Goal: Task Accomplishment & Management: Complete application form

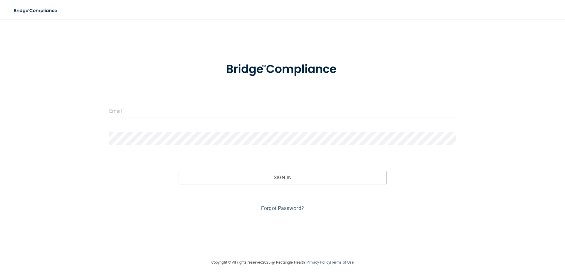
click at [215, 118] on div at bounding box center [282, 113] width 355 height 18
click at [213, 112] on input "email" at bounding box center [282, 110] width 347 height 13
type input "[EMAIL_ADDRESS][DOMAIN_NAME]"
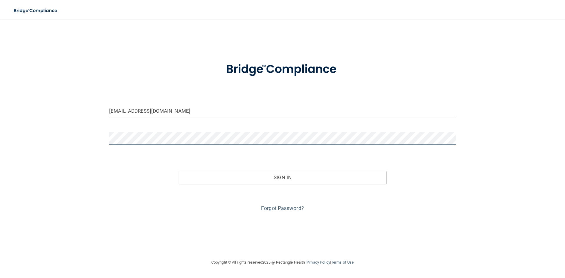
click at [179, 171] on button "Sign In" at bounding box center [283, 177] width 208 height 13
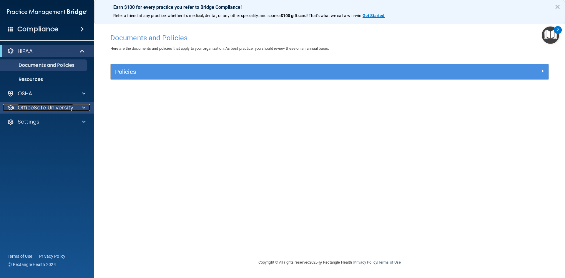
click at [85, 108] on span at bounding box center [84, 107] width 4 height 7
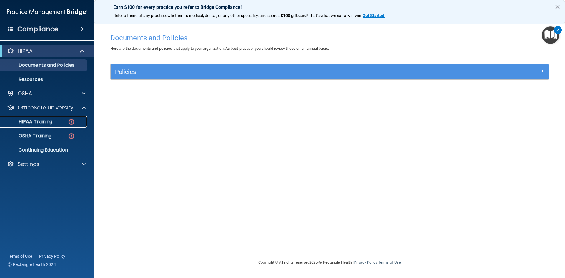
click at [71, 122] on img at bounding box center [71, 121] width 7 height 7
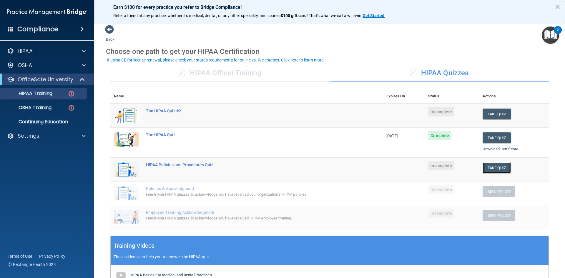
click at [489, 168] on button "Take Quiz" at bounding box center [496, 167] width 28 height 11
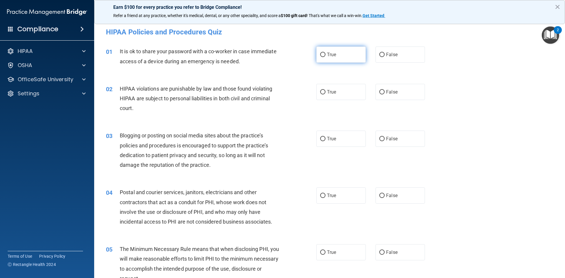
click at [342, 60] on label "True" at bounding box center [340, 54] width 49 height 16
click at [325, 57] on input "True" at bounding box center [322, 55] width 5 height 4
radio input "true"
click at [349, 91] on label "True" at bounding box center [340, 92] width 49 height 16
click at [325, 91] on input "True" at bounding box center [322, 92] width 5 height 4
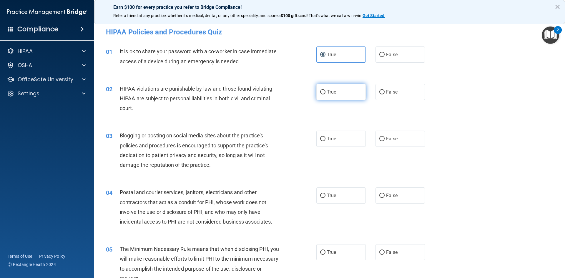
radio input "true"
click at [355, 139] on label "True" at bounding box center [340, 139] width 49 height 16
click at [325, 139] on input "True" at bounding box center [322, 139] width 5 height 4
radio input "true"
click at [375, 199] on label "False" at bounding box center [399, 195] width 49 height 16
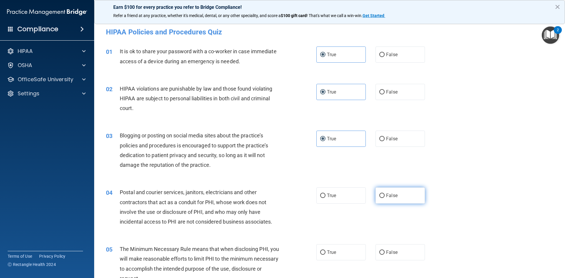
click at [379, 198] on input "False" at bounding box center [381, 196] width 5 height 4
radio input "true"
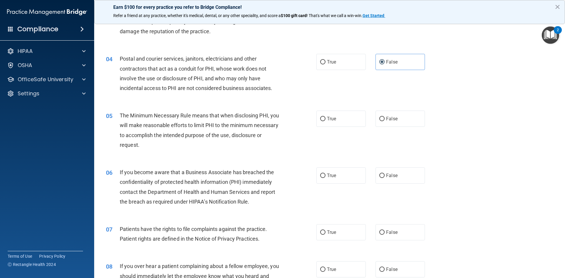
scroll to position [147, 0]
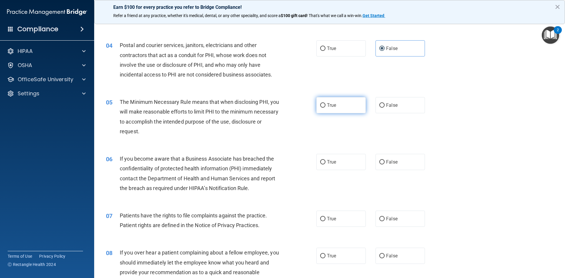
click at [344, 108] on label "True" at bounding box center [340, 105] width 49 height 16
click at [325, 108] on input "True" at bounding box center [322, 105] width 5 height 4
radio input "true"
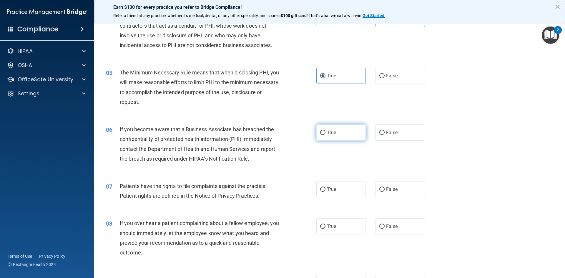
click at [320, 129] on label "True" at bounding box center [340, 132] width 49 height 16
click at [320, 131] on input "True" at bounding box center [322, 133] width 5 height 4
radio input "true"
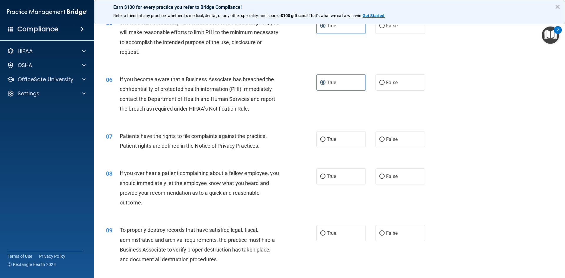
scroll to position [228, 0]
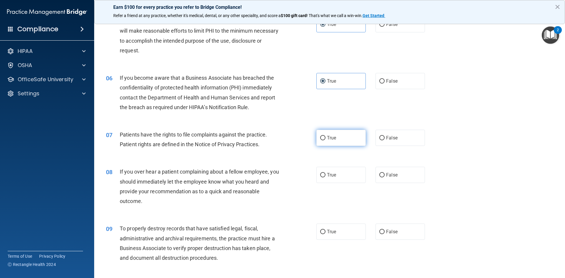
click at [324, 144] on label "True" at bounding box center [340, 138] width 49 height 16
click at [324, 140] on input "True" at bounding box center [322, 138] width 5 height 4
radio input "true"
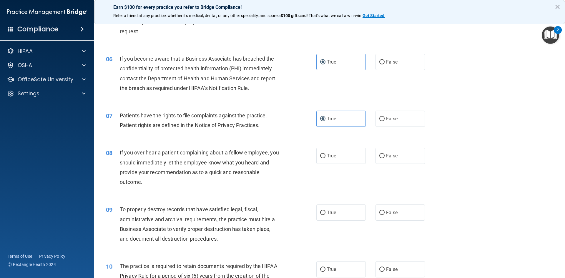
scroll to position [257, 0]
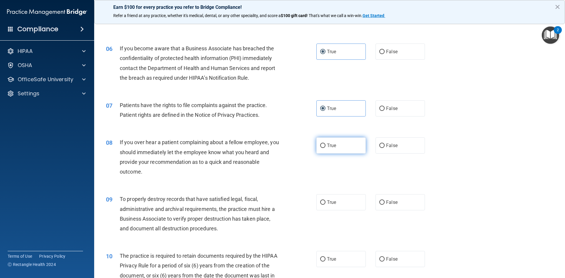
click at [331, 147] on span "True" at bounding box center [331, 146] width 9 height 6
click at [325, 147] on input "True" at bounding box center [322, 146] width 5 height 4
radio input "true"
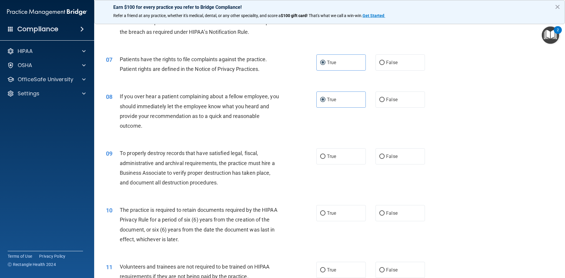
scroll to position [316, 0]
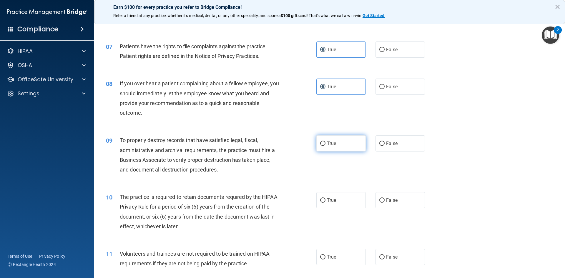
click at [327, 146] on span "True" at bounding box center [331, 144] width 9 height 6
click at [325, 146] on input "True" at bounding box center [322, 144] width 5 height 4
radio input "true"
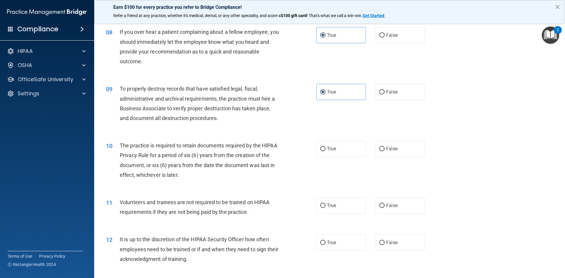
scroll to position [375, 0]
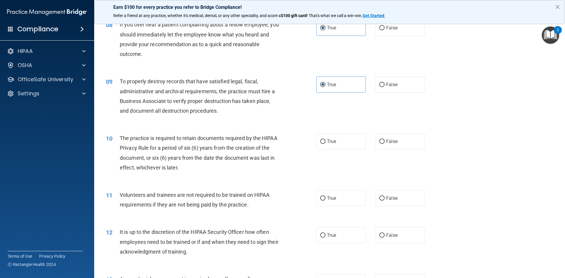
click at [322, 152] on div "10 The practice is required to retain documents required by the HIPAA Privacy R…" at bounding box center [211, 154] width 228 height 42
click at [324, 148] on label "True" at bounding box center [340, 141] width 49 height 16
click at [324, 144] on input "True" at bounding box center [322, 141] width 5 height 4
radio input "true"
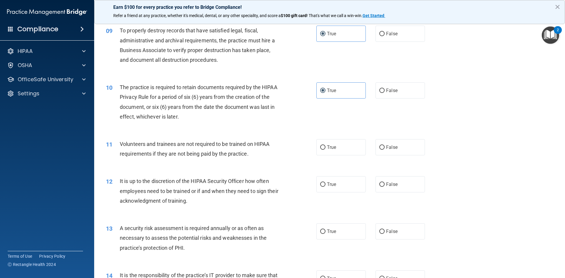
scroll to position [434, 0]
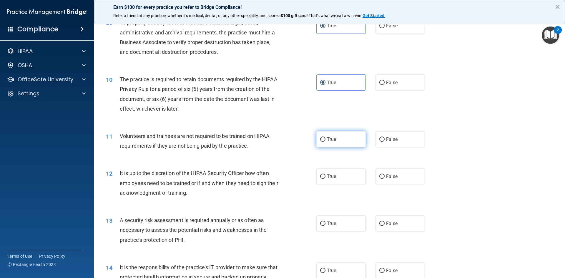
click at [352, 144] on label "True" at bounding box center [340, 139] width 49 height 16
click at [325, 142] on input "True" at bounding box center [322, 139] width 5 height 4
radio input "true"
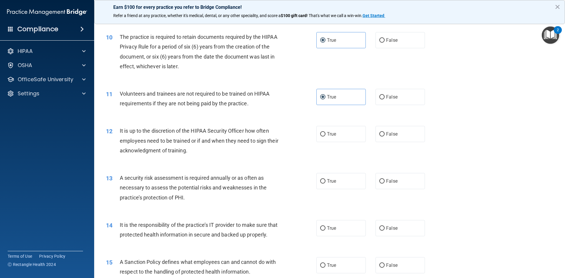
scroll to position [493, 0]
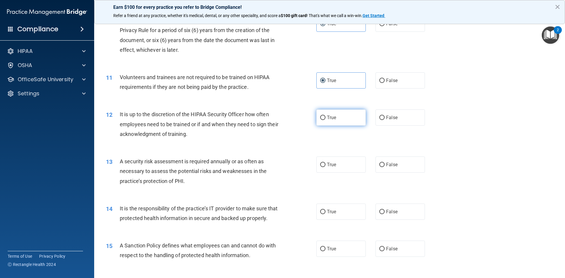
click at [336, 116] on label "True" at bounding box center [340, 117] width 49 height 16
click at [325, 116] on input "True" at bounding box center [322, 118] width 5 height 4
radio input "true"
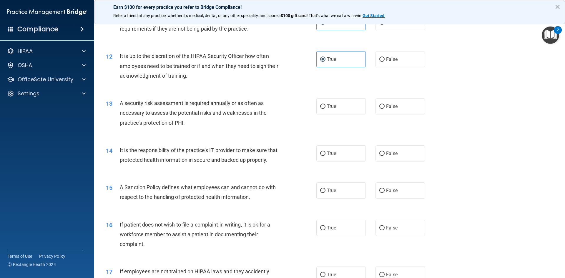
scroll to position [552, 0]
click at [347, 110] on label "True" at bounding box center [340, 106] width 49 height 16
click at [325, 108] on input "True" at bounding box center [322, 106] width 5 height 4
radio input "true"
click at [320, 154] on input "True" at bounding box center [322, 153] width 5 height 4
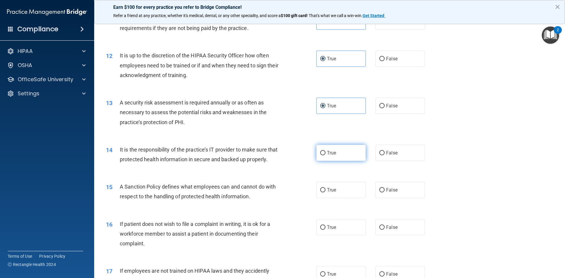
radio input "true"
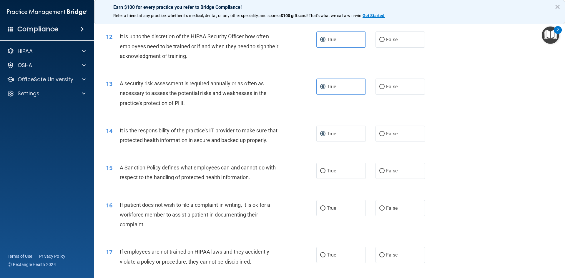
scroll to position [581, 0]
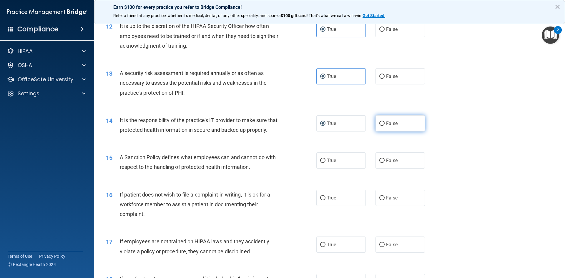
click at [379, 123] on input "False" at bounding box center [381, 124] width 5 height 4
radio input "true"
click at [344, 127] on label "True" at bounding box center [340, 123] width 49 height 16
click at [325, 126] on input "True" at bounding box center [322, 124] width 5 height 4
radio input "true"
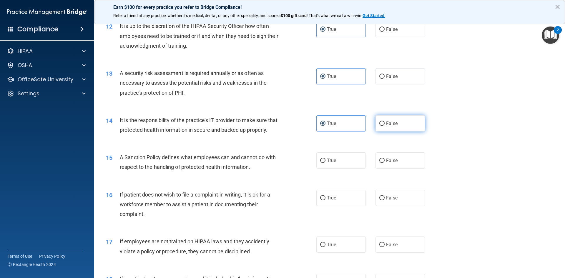
click at [387, 127] on label "False" at bounding box center [399, 123] width 49 height 16
click at [385, 126] on input "False" at bounding box center [381, 124] width 5 height 4
radio input "true"
radio input "false"
click at [329, 163] on span "True" at bounding box center [331, 161] width 9 height 6
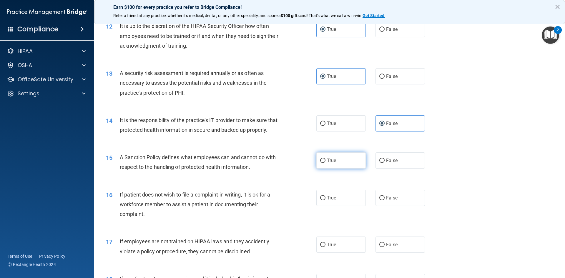
click at [325, 163] on input "True" at bounding box center [322, 161] width 5 height 4
radio input "true"
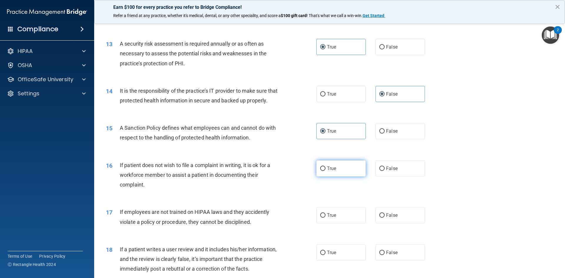
click at [327, 177] on label "True" at bounding box center [340, 168] width 49 height 16
click at [325, 171] on input "True" at bounding box center [322, 169] width 5 height 4
radio input "true"
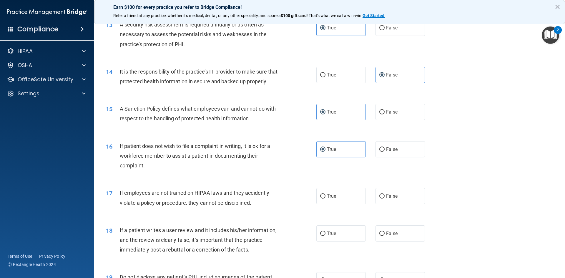
scroll to position [640, 0]
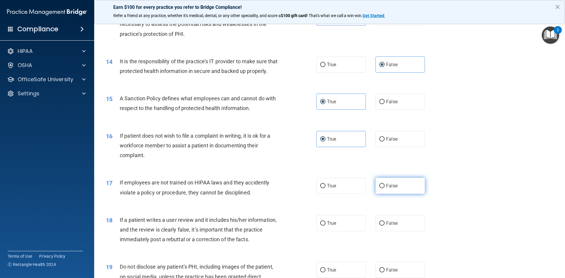
click at [395, 194] on label "False" at bounding box center [399, 186] width 49 height 16
click at [385, 188] on input "False" at bounding box center [381, 186] width 5 height 4
radio input "true"
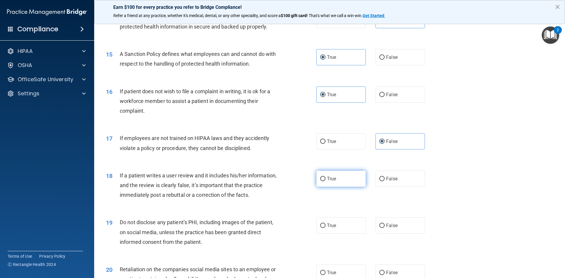
scroll to position [699, 0]
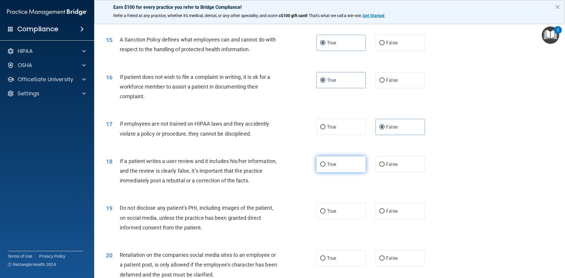
click at [347, 172] on label "True" at bounding box center [340, 164] width 49 height 16
click at [325, 167] on input "True" at bounding box center [322, 164] width 5 height 4
radio input "true"
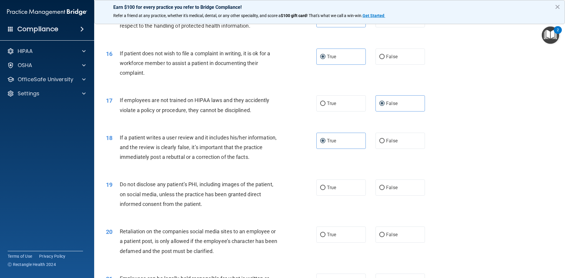
scroll to position [758, 0]
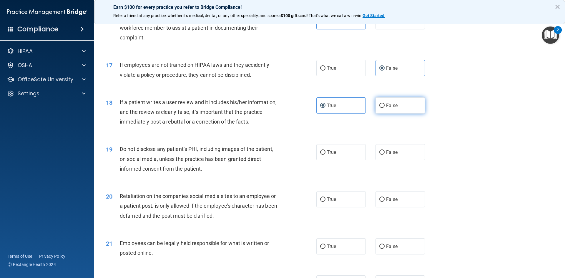
click at [401, 114] on label "False" at bounding box center [399, 105] width 49 height 16
click at [385, 108] on input "False" at bounding box center [381, 106] width 5 height 4
radio input "true"
radio input "false"
click at [322, 155] on input "True" at bounding box center [322, 152] width 5 height 4
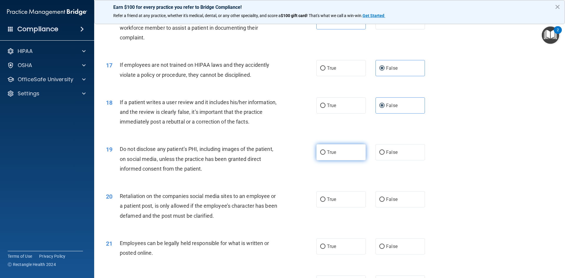
radio input "true"
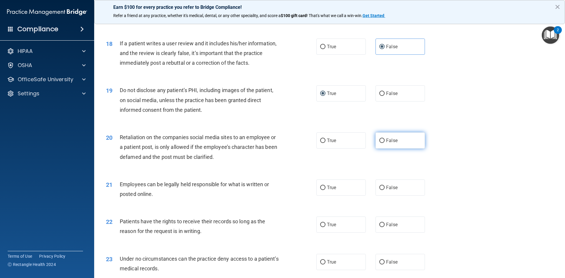
click at [402, 149] on label "False" at bounding box center [399, 140] width 49 height 16
click at [385, 143] on input "False" at bounding box center [381, 141] width 5 height 4
radio input "true"
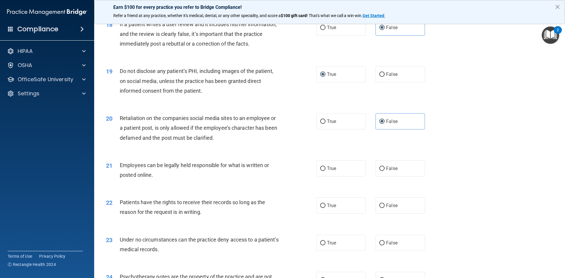
scroll to position [846, 0]
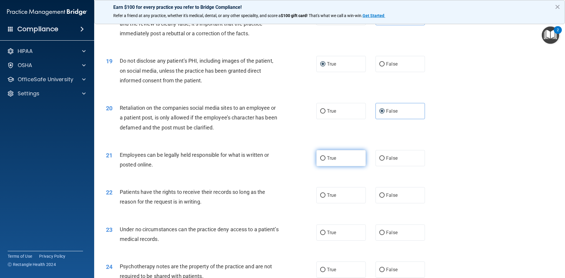
click at [343, 163] on label "True" at bounding box center [340, 158] width 49 height 16
click at [325, 161] on input "True" at bounding box center [322, 158] width 5 height 4
radio input "true"
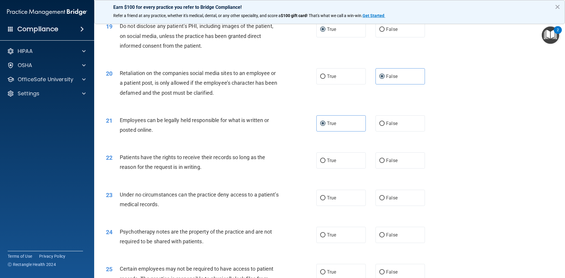
scroll to position [905, 0]
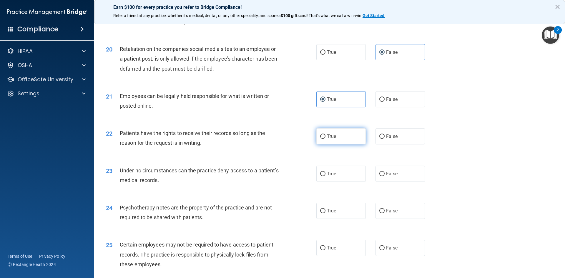
click at [349, 142] on label "True" at bounding box center [340, 136] width 49 height 16
click at [325, 139] on input "True" at bounding box center [322, 136] width 5 height 4
radio input "true"
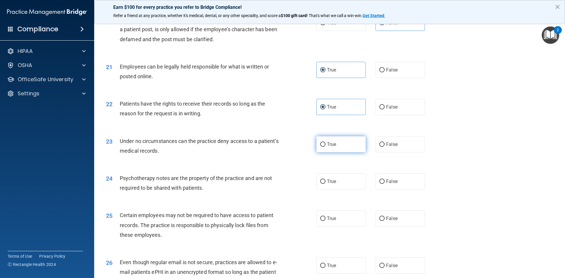
click at [347, 152] on label "True" at bounding box center [340, 144] width 49 height 16
click at [325, 147] on input "True" at bounding box center [322, 144] width 5 height 4
radio input "true"
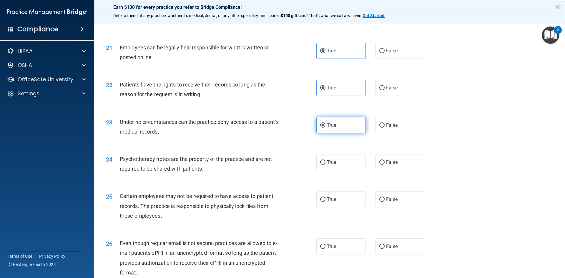
scroll to position [964, 0]
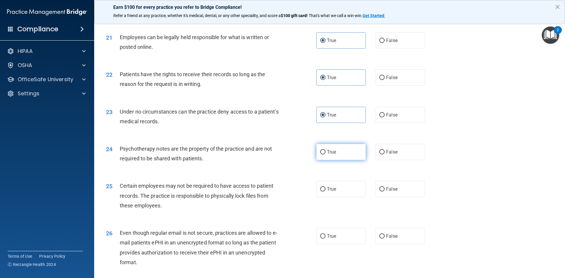
click at [343, 160] on label "True" at bounding box center [340, 152] width 49 height 16
click at [325, 154] on input "True" at bounding box center [322, 152] width 5 height 4
radio input "true"
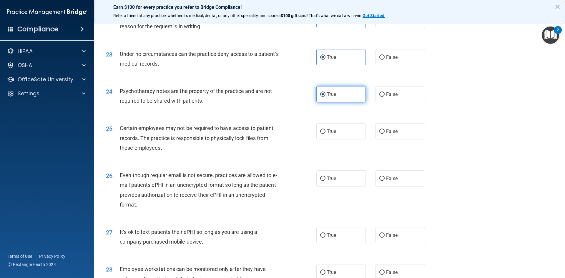
scroll to position [1022, 0]
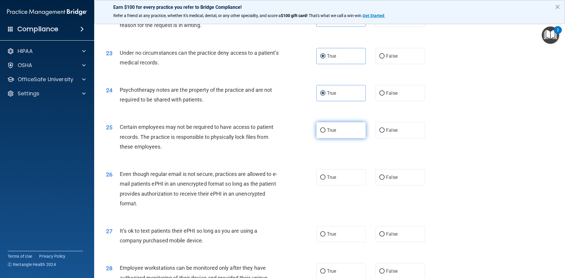
click at [352, 138] on label "True" at bounding box center [340, 130] width 49 height 16
click at [325, 133] on input "True" at bounding box center [322, 130] width 5 height 4
radio input "true"
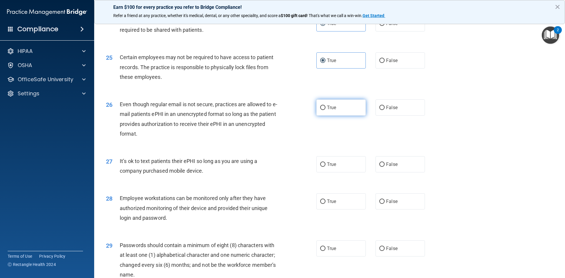
scroll to position [1111, 0]
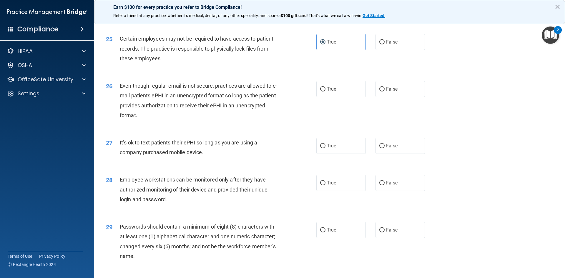
click at [330, 108] on div "26 Even though regular email is not secure, practices are allowed to e-mail pat…" at bounding box center [330, 102] width 456 height 57
click at [330, 92] on span "True" at bounding box center [331, 89] width 9 height 6
click at [325, 91] on input "True" at bounding box center [322, 89] width 5 height 4
radio input "true"
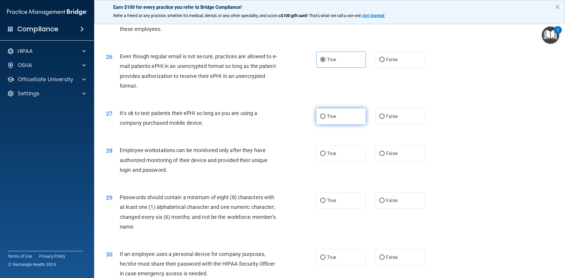
click at [347, 124] on label "True" at bounding box center [340, 116] width 49 height 16
click at [325, 119] on input "True" at bounding box center [322, 116] width 5 height 4
radio input "true"
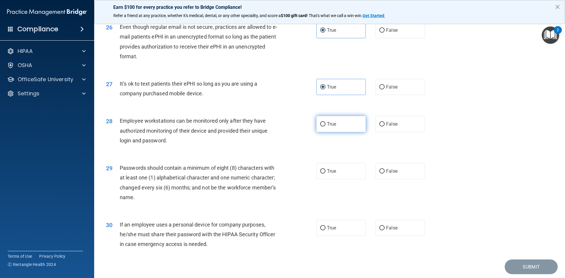
click at [324, 132] on label "True" at bounding box center [340, 124] width 49 height 16
click at [324, 127] on input "True" at bounding box center [322, 124] width 5 height 4
radio input "true"
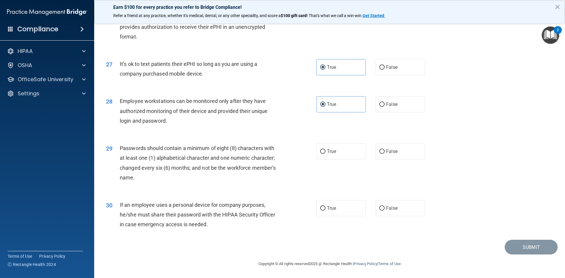
click at [326, 155] on label "True" at bounding box center [340, 151] width 49 height 16
click at [325, 154] on input "True" at bounding box center [322, 151] width 5 height 4
radio input "true"
click at [337, 202] on label "True" at bounding box center [340, 208] width 49 height 16
click at [325, 206] on input "True" at bounding box center [322, 208] width 5 height 4
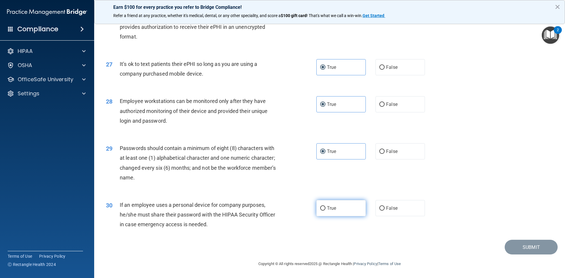
radio input "true"
click at [520, 245] on button "Submit" at bounding box center [531, 247] width 53 height 15
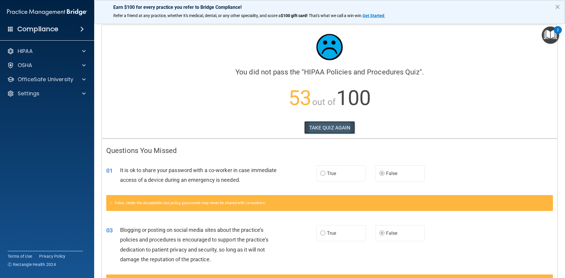
click at [339, 131] on button "TAKE QUIZ AGAIN" at bounding box center [329, 127] width 51 height 13
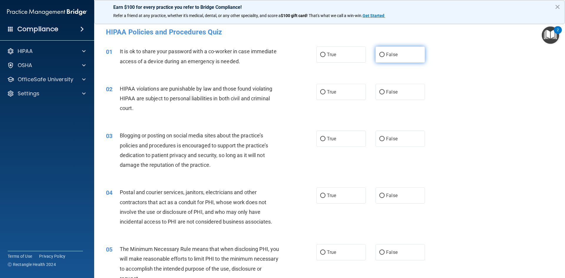
click at [391, 52] on span "False" at bounding box center [391, 55] width 11 height 6
click at [385, 53] on input "False" at bounding box center [381, 55] width 5 height 4
radio input "true"
click at [334, 91] on label "True" at bounding box center [340, 92] width 49 height 16
click at [325, 91] on input "True" at bounding box center [322, 92] width 5 height 4
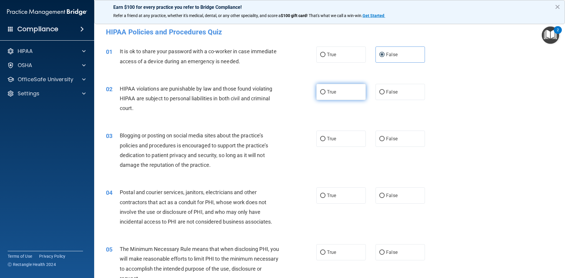
radio input "true"
click at [382, 136] on label "False" at bounding box center [399, 139] width 49 height 16
click at [382, 137] on input "False" at bounding box center [381, 139] width 5 height 4
radio input "true"
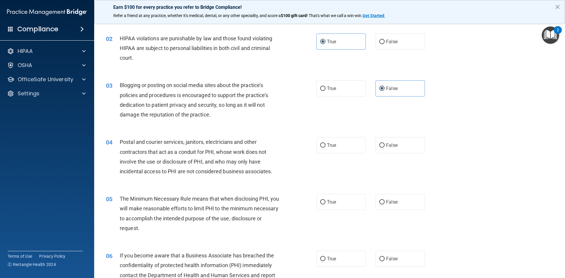
scroll to position [59, 0]
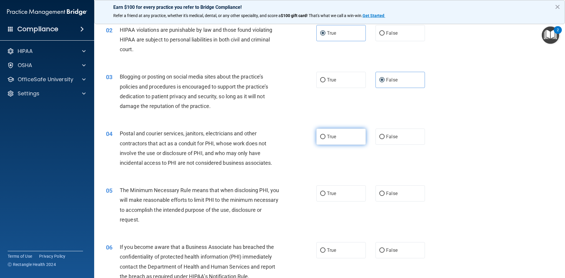
click at [346, 139] on label "True" at bounding box center [340, 137] width 49 height 16
click at [325, 139] on input "True" at bounding box center [322, 137] width 5 height 4
radio input "true"
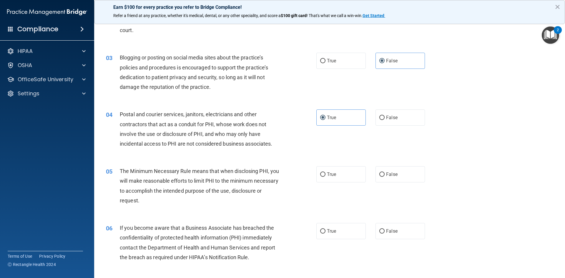
scroll to position [88, 0]
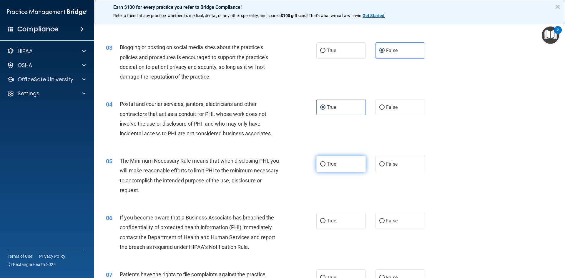
click at [357, 167] on label "True" at bounding box center [340, 164] width 49 height 16
click at [325, 167] on input "True" at bounding box center [322, 164] width 5 height 4
radio input "true"
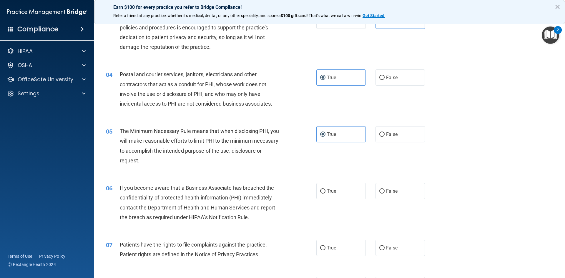
scroll to position [147, 0]
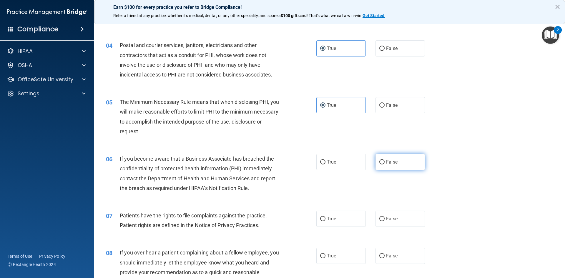
click at [387, 164] on span "False" at bounding box center [391, 162] width 11 height 6
click at [385, 164] on input "False" at bounding box center [381, 162] width 5 height 4
radio input "true"
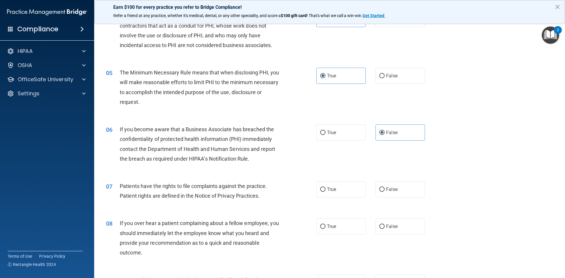
click at [314, 188] on div "07 Patients have the rights to file complaints against the practice. Patient ri…" at bounding box center [211, 192] width 228 height 22
click at [340, 193] on label "True" at bounding box center [340, 189] width 49 height 16
click at [325, 192] on input "True" at bounding box center [322, 189] width 5 height 4
radio input "true"
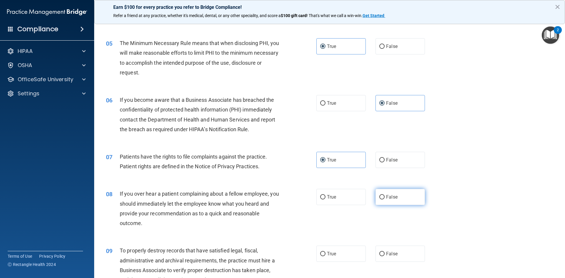
click at [389, 198] on span "False" at bounding box center [391, 197] width 11 height 6
click at [385, 198] on input "False" at bounding box center [381, 197] width 5 height 4
radio input "true"
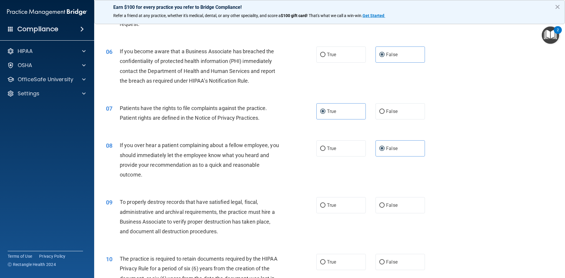
scroll to position [265, 0]
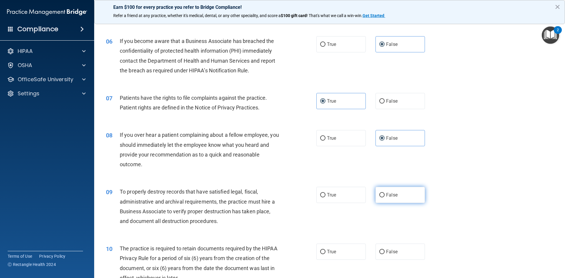
click at [395, 188] on label "False" at bounding box center [399, 195] width 49 height 16
click at [385, 193] on input "False" at bounding box center [381, 195] width 5 height 4
radio input "true"
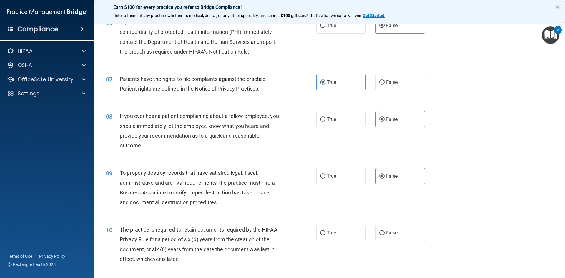
scroll to position [294, 0]
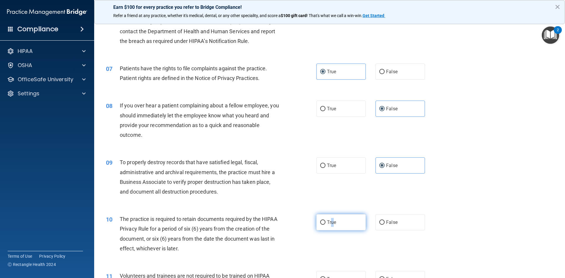
click at [330, 220] on span "True" at bounding box center [331, 222] width 9 height 6
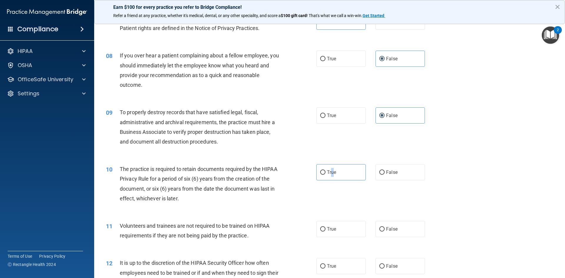
scroll to position [353, 0]
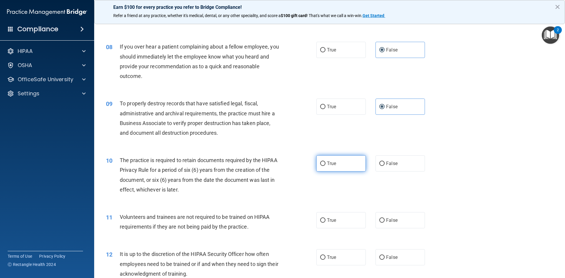
click at [338, 168] on label "True" at bounding box center [340, 163] width 49 height 16
click at [325, 166] on input "True" at bounding box center [322, 164] width 5 height 4
radio input "true"
click at [392, 213] on label "False" at bounding box center [399, 220] width 49 height 16
click at [385, 218] on input "False" at bounding box center [381, 220] width 5 height 4
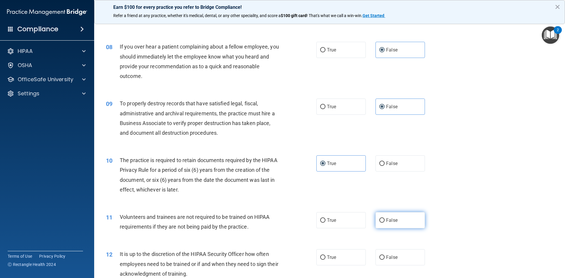
radio input "true"
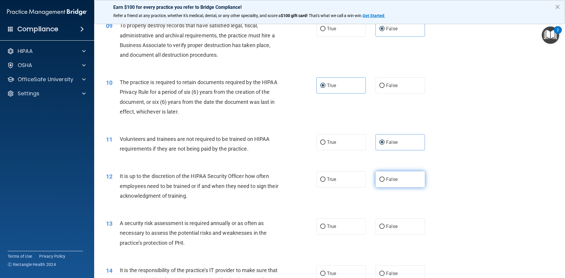
scroll to position [441, 0]
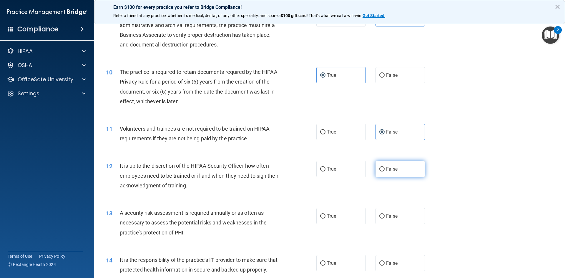
click at [398, 172] on label "False" at bounding box center [399, 169] width 49 height 16
click at [385, 172] on input "False" at bounding box center [381, 169] width 5 height 4
radio input "true"
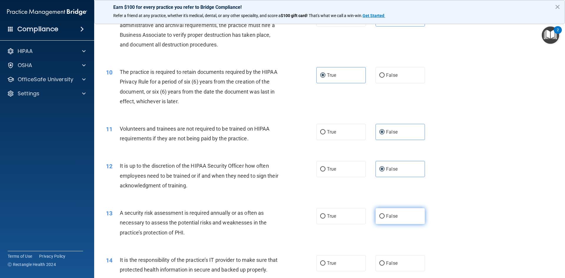
scroll to position [471, 0]
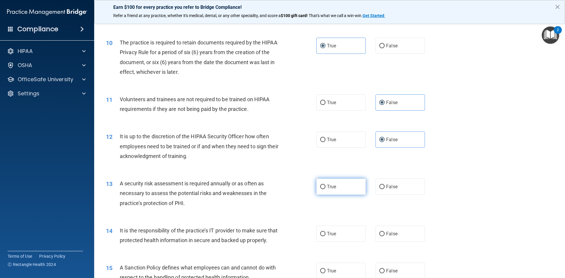
click at [332, 186] on span "True" at bounding box center [331, 187] width 9 height 6
click at [325, 186] on input "True" at bounding box center [322, 187] width 5 height 4
radio input "true"
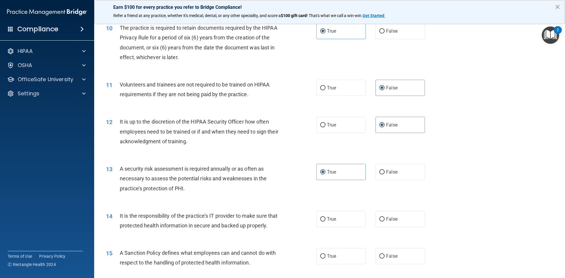
scroll to position [500, 0]
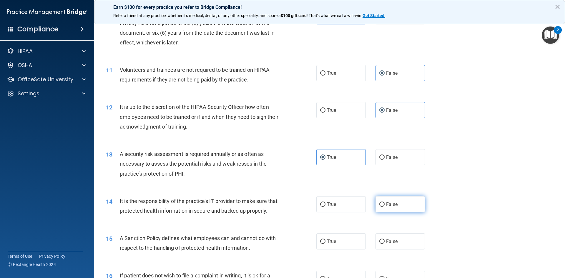
click at [395, 205] on label "False" at bounding box center [399, 204] width 49 height 16
click at [385, 205] on input "False" at bounding box center [381, 204] width 5 height 4
radio input "true"
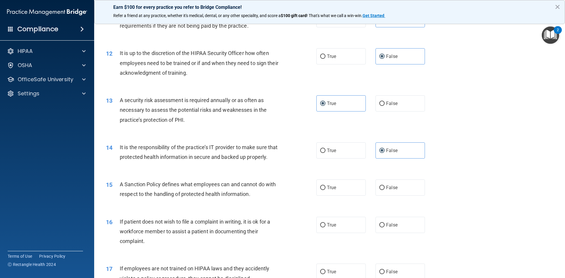
scroll to position [559, 0]
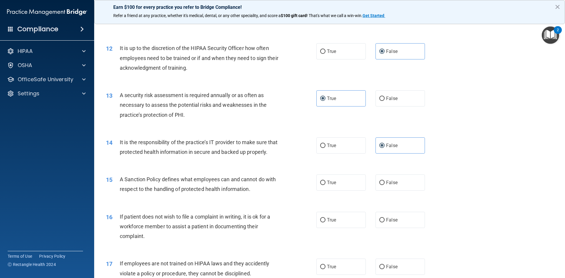
click at [398, 183] on div "15 A Sanction Policy defines what employees can and cannot do with respect to t…" at bounding box center [330, 185] width 456 height 37
click at [398, 191] on label "False" at bounding box center [399, 182] width 49 height 16
click at [385, 185] on input "False" at bounding box center [381, 183] width 5 height 4
radio input "true"
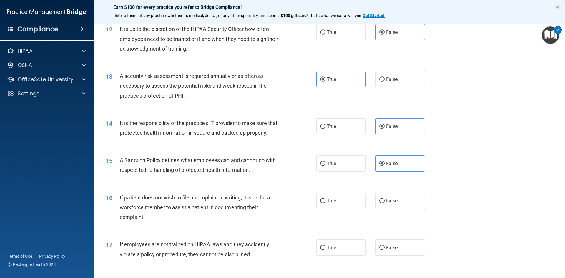
scroll to position [588, 0]
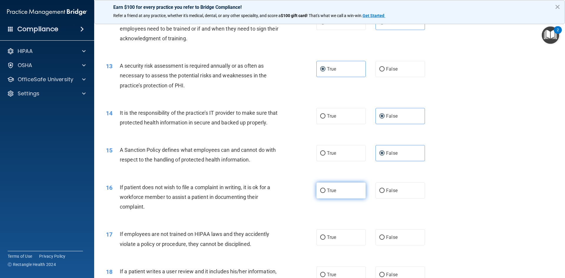
click at [348, 199] on label "True" at bounding box center [340, 190] width 49 height 16
click at [325, 193] on input "True" at bounding box center [322, 191] width 5 height 4
radio input "true"
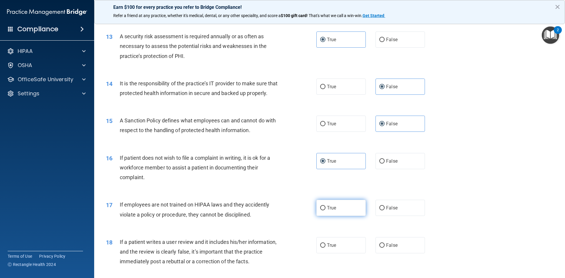
click at [354, 216] on label "True" at bounding box center [340, 208] width 49 height 16
click at [325, 210] on input "True" at bounding box center [322, 208] width 5 height 4
radio input "true"
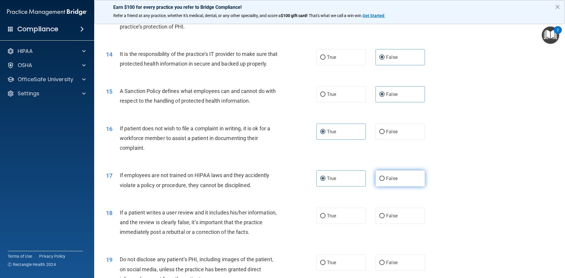
click at [389, 187] on label "False" at bounding box center [399, 178] width 49 height 16
click at [385, 181] on input "False" at bounding box center [381, 179] width 5 height 4
radio input "true"
radio input "false"
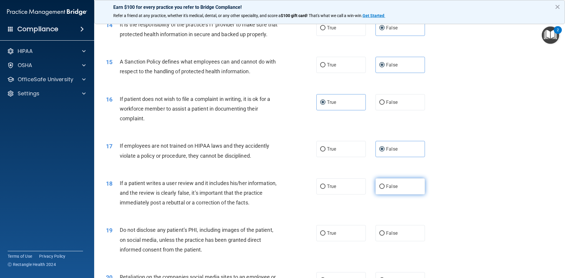
click at [381, 194] on label "False" at bounding box center [399, 186] width 49 height 16
click at [381, 189] on input "False" at bounding box center [381, 186] width 5 height 4
radio input "true"
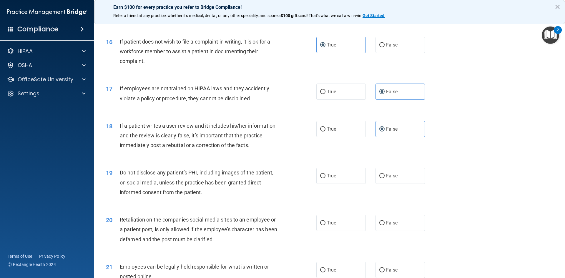
scroll to position [736, 0]
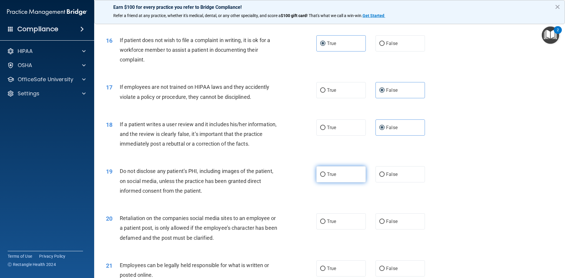
click at [327, 177] on span "True" at bounding box center [331, 175] width 9 height 6
click at [325, 177] on input "True" at bounding box center [322, 174] width 5 height 4
radio input "true"
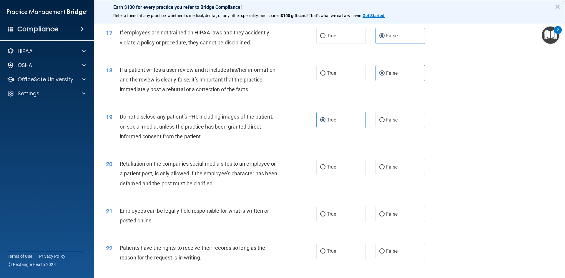
scroll to position [794, 0]
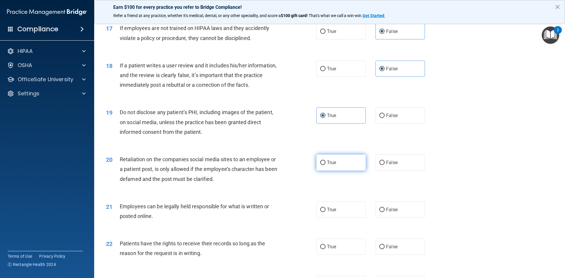
click at [327, 171] on label "True" at bounding box center [340, 162] width 49 height 16
click at [325, 165] on input "True" at bounding box center [322, 163] width 5 height 4
radio input "true"
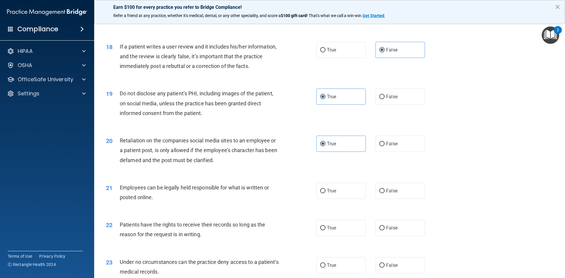
scroll to position [824, 0]
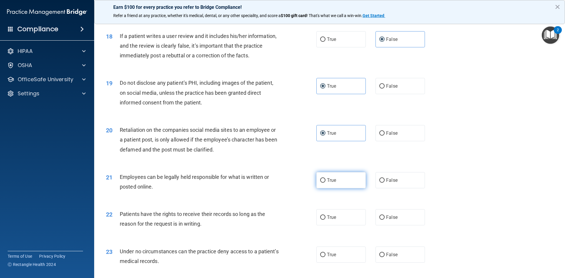
click at [317, 188] on label "True" at bounding box center [340, 180] width 49 height 16
click at [320, 183] on input "True" at bounding box center [322, 180] width 5 height 4
radio input "true"
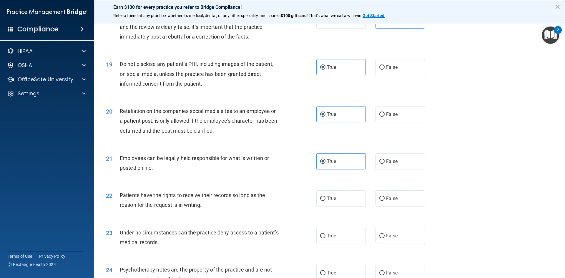
scroll to position [853, 0]
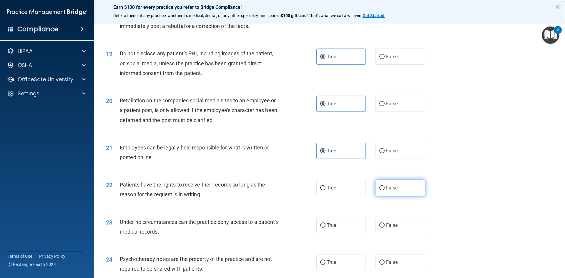
click at [387, 191] on span "False" at bounding box center [391, 188] width 11 height 6
click at [385, 190] on input "False" at bounding box center [381, 188] width 5 height 4
radio input "true"
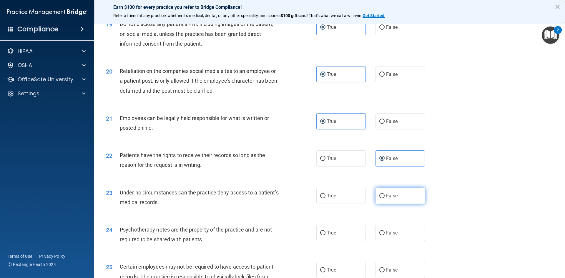
click at [377, 204] on label "False" at bounding box center [399, 196] width 49 height 16
click at [379, 198] on input "False" at bounding box center [381, 196] width 5 height 4
radio input "true"
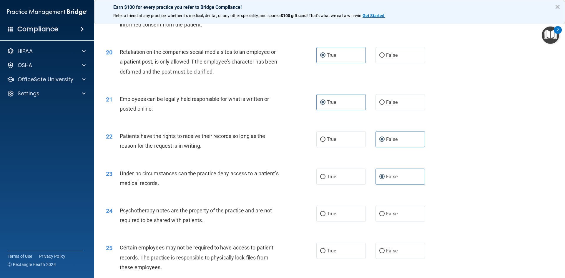
scroll to position [912, 0]
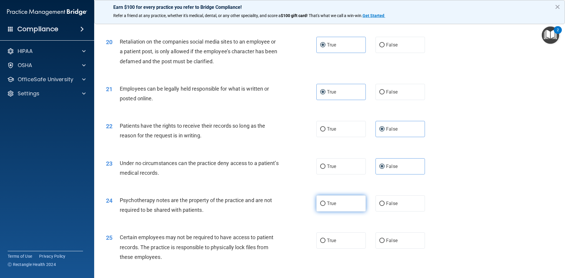
click at [324, 212] on label "True" at bounding box center [340, 203] width 49 height 16
click at [324, 206] on input "True" at bounding box center [322, 204] width 5 height 4
radio input "true"
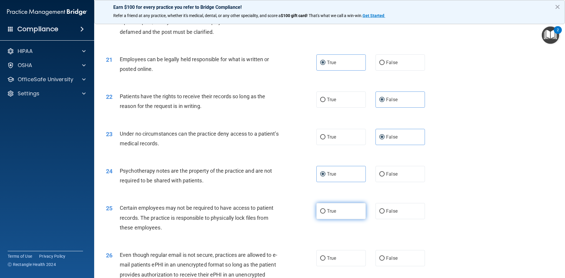
click at [323, 219] on label "True" at bounding box center [340, 211] width 49 height 16
click at [323, 214] on input "True" at bounding box center [322, 211] width 5 height 4
radio input "true"
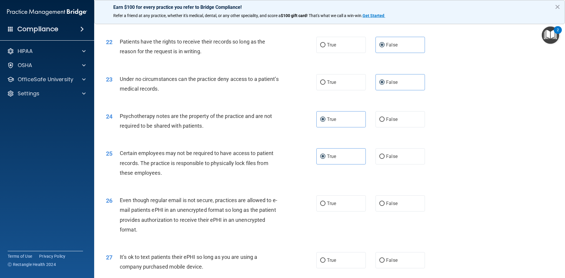
scroll to position [1000, 0]
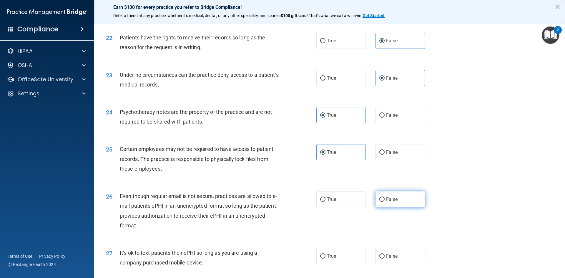
click at [382, 202] on input "False" at bounding box center [381, 199] width 5 height 4
radio input "true"
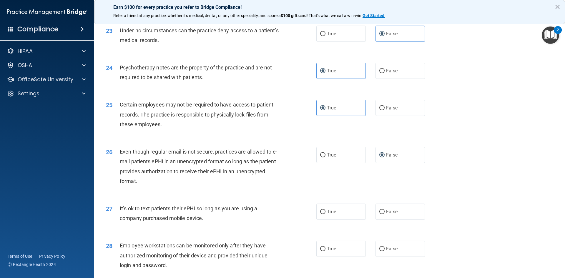
scroll to position [1059, 0]
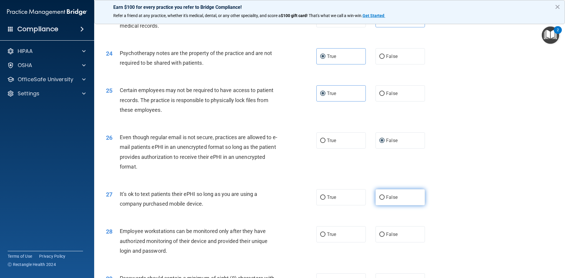
click at [405, 205] on label "False" at bounding box center [399, 197] width 49 height 16
click at [385, 200] on input "False" at bounding box center [381, 197] width 5 height 4
radio input "true"
click at [397, 238] on label "False" at bounding box center [399, 234] width 49 height 16
click at [385, 237] on input "False" at bounding box center [381, 234] width 5 height 4
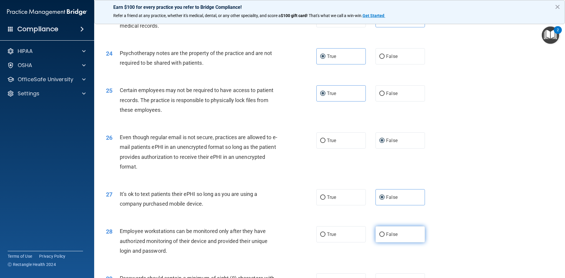
radio input "true"
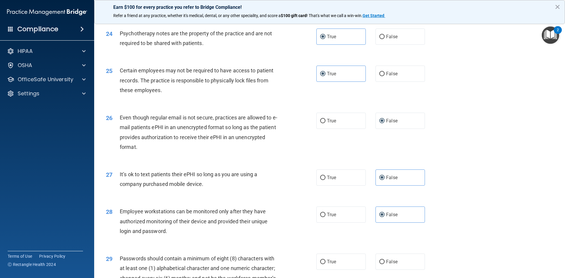
scroll to position [1118, 0]
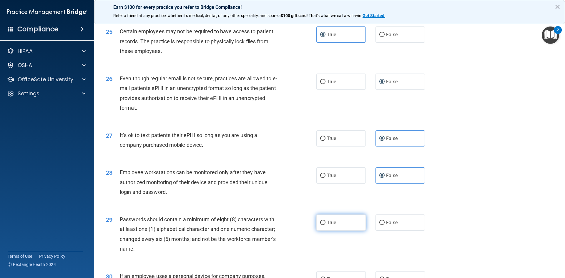
drag, startPoint x: 321, startPoint y: 231, endPoint x: 327, endPoint y: 249, distance: 19.1
click at [321, 225] on input "True" at bounding box center [322, 223] width 5 height 4
radio input "true"
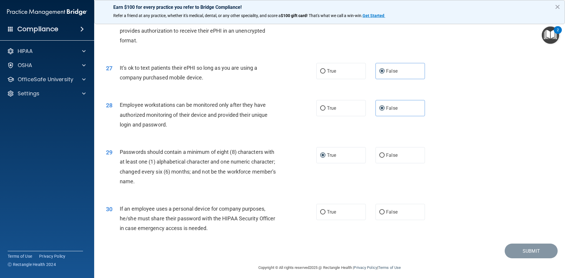
scroll to position [1199, 0]
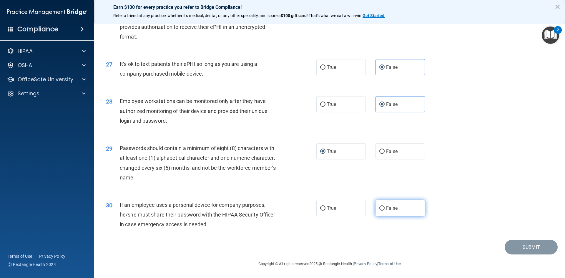
click at [405, 216] on label "False" at bounding box center [399, 208] width 49 height 16
click at [385, 211] on input "False" at bounding box center [381, 208] width 5 height 4
radio input "true"
click at [525, 249] on button "Submit" at bounding box center [531, 247] width 53 height 15
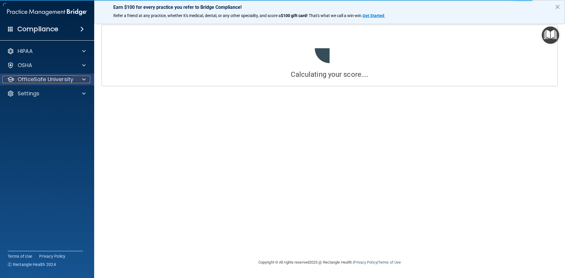
click at [84, 77] on span at bounding box center [84, 79] width 4 height 7
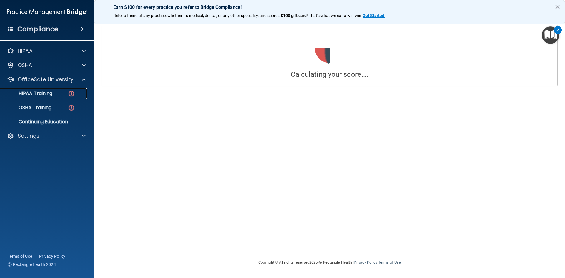
click at [69, 93] on img at bounding box center [71, 93] width 7 height 7
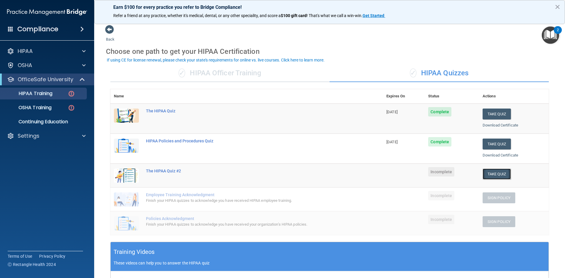
click at [489, 174] on button "Take Quiz" at bounding box center [496, 174] width 28 height 11
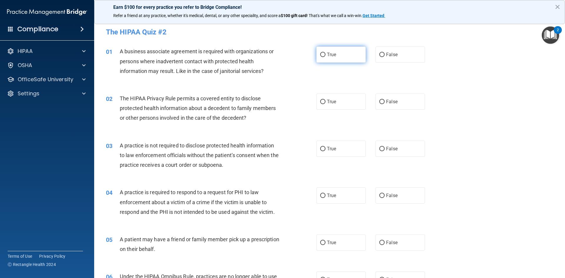
click at [327, 55] on span "True" at bounding box center [331, 55] width 9 height 6
click at [325, 55] on input "True" at bounding box center [322, 55] width 5 height 4
radio input "true"
click at [353, 94] on label "True" at bounding box center [340, 102] width 49 height 16
click at [325, 100] on input "True" at bounding box center [322, 102] width 5 height 4
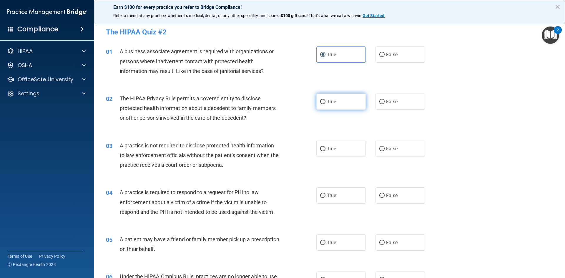
radio input "true"
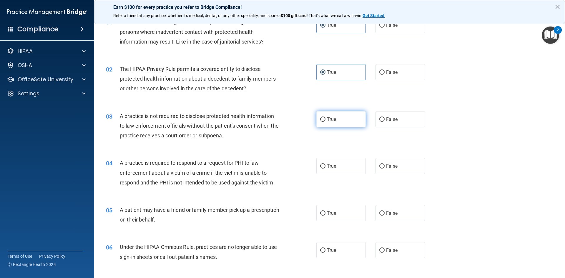
click at [337, 127] on label "True" at bounding box center [340, 119] width 49 height 16
click at [325, 122] on input "True" at bounding box center [322, 119] width 5 height 4
radio input "true"
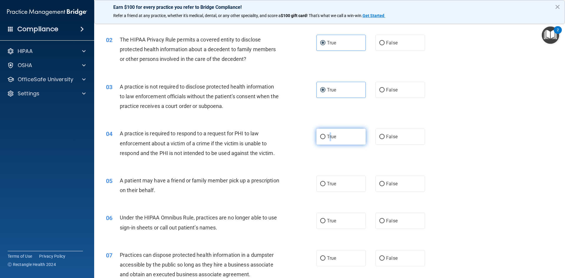
click at [329, 137] on span "True" at bounding box center [331, 137] width 9 height 6
click at [334, 142] on label "True" at bounding box center [340, 137] width 49 height 16
click at [325, 139] on input "True" at bounding box center [322, 137] width 5 height 4
radio input "true"
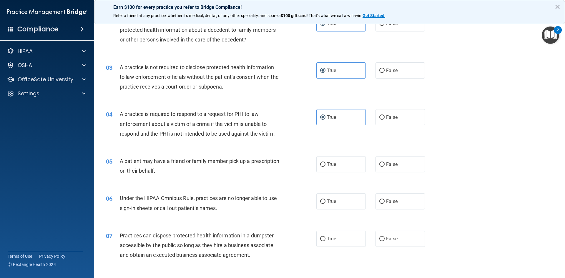
scroll to position [118, 0]
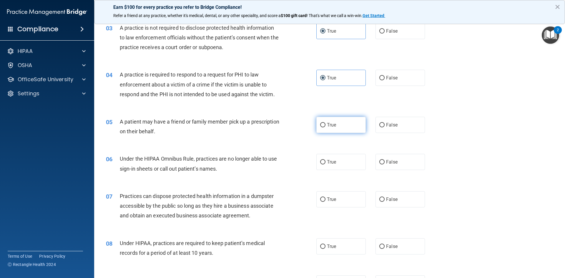
click at [340, 125] on label "True" at bounding box center [340, 125] width 49 height 16
click at [325, 125] on input "True" at bounding box center [322, 125] width 5 height 4
radio input "true"
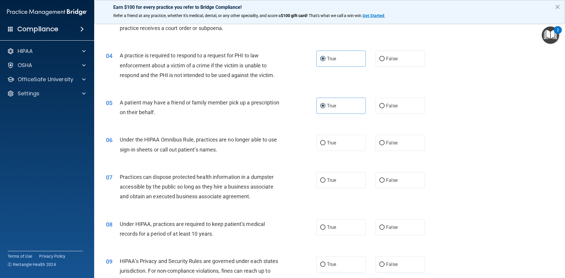
scroll to position [147, 0]
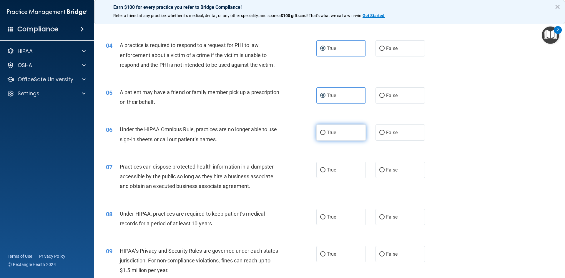
click at [342, 131] on label "True" at bounding box center [340, 132] width 49 height 16
click at [325, 131] on input "True" at bounding box center [322, 133] width 5 height 4
radio input "true"
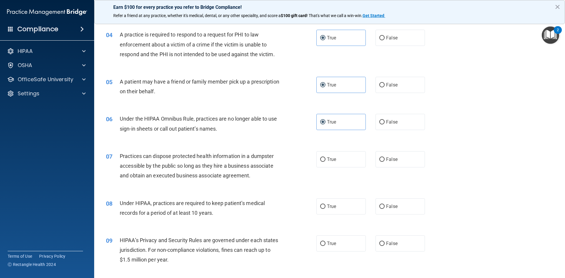
scroll to position [177, 0]
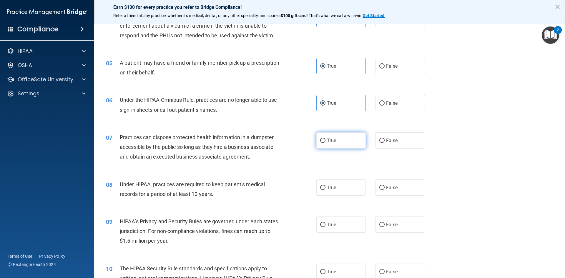
click at [331, 142] on span "True" at bounding box center [331, 141] width 9 height 6
click at [325, 142] on input "True" at bounding box center [322, 141] width 5 height 4
radio input "true"
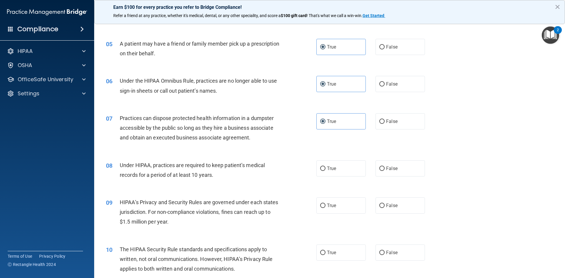
scroll to position [206, 0]
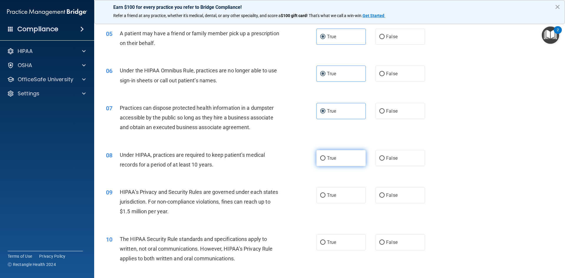
click at [316, 153] on label "True" at bounding box center [340, 158] width 49 height 16
click at [320, 156] on input "True" at bounding box center [322, 158] width 5 height 4
radio input "true"
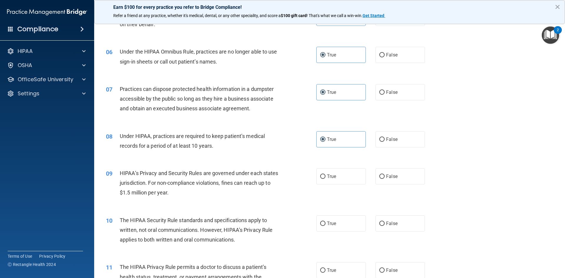
scroll to position [235, 0]
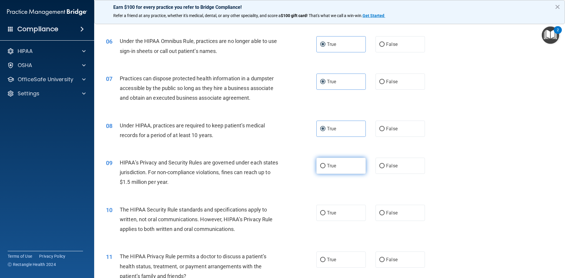
click at [330, 168] on span "True" at bounding box center [331, 166] width 9 height 6
click at [325, 168] on input "True" at bounding box center [322, 166] width 5 height 4
radio input "true"
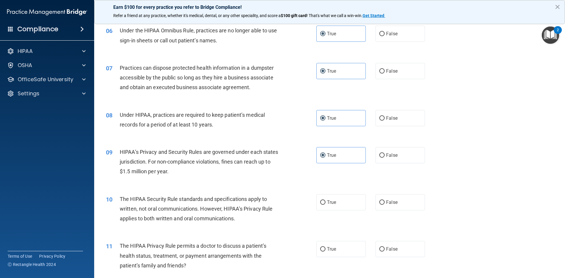
scroll to position [265, 0]
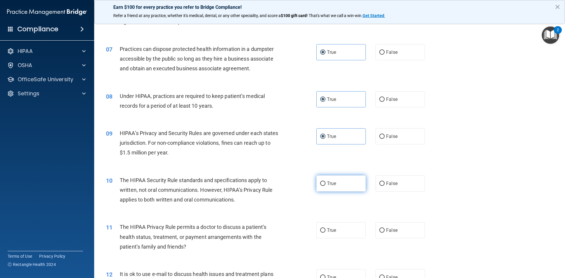
click at [327, 185] on span "True" at bounding box center [331, 184] width 9 height 6
click at [325, 185] on input "True" at bounding box center [322, 184] width 5 height 4
radio input "true"
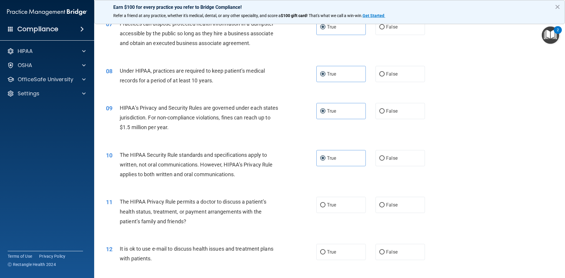
scroll to position [353, 0]
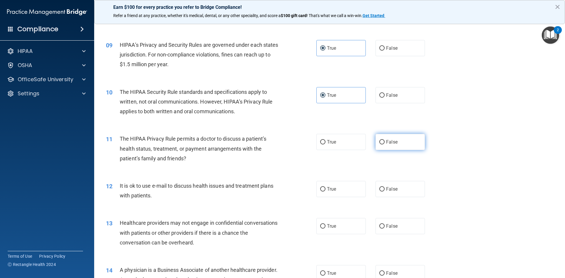
click at [402, 141] on label "False" at bounding box center [399, 142] width 49 height 16
click at [385, 141] on input "False" at bounding box center [381, 142] width 5 height 4
radio input "true"
click at [344, 187] on label "True" at bounding box center [340, 189] width 49 height 16
click at [325, 187] on input "True" at bounding box center [322, 189] width 5 height 4
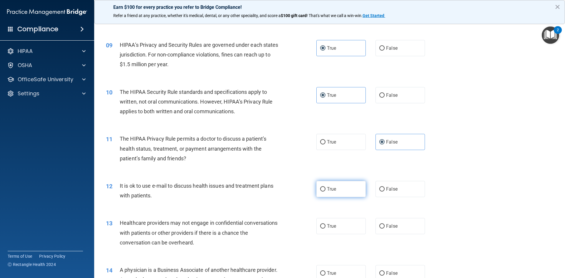
radio input "true"
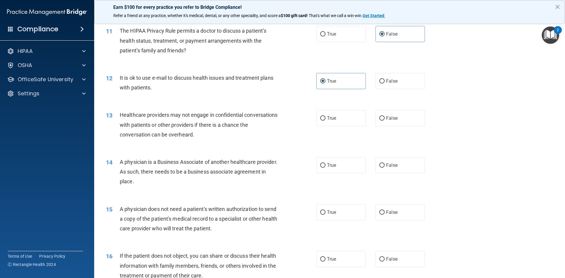
scroll to position [471, 0]
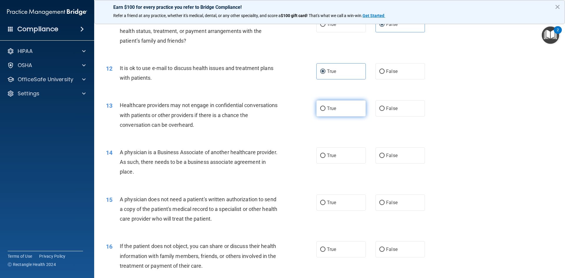
click at [349, 109] on label "True" at bounding box center [340, 108] width 49 height 16
click at [325, 109] on input "True" at bounding box center [322, 109] width 5 height 4
radio input "true"
click at [339, 153] on label "True" at bounding box center [340, 155] width 49 height 16
click at [325, 154] on input "True" at bounding box center [322, 156] width 5 height 4
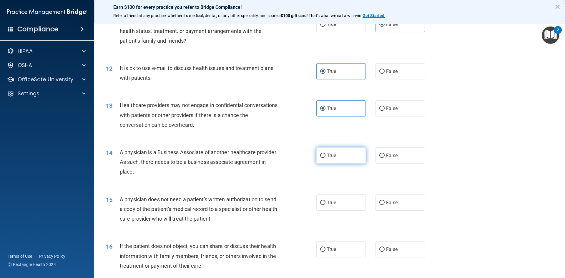
radio input "true"
click at [356, 196] on label "True" at bounding box center [340, 202] width 49 height 16
click at [325, 201] on input "True" at bounding box center [322, 203] width 5 height 4
radio input "true"
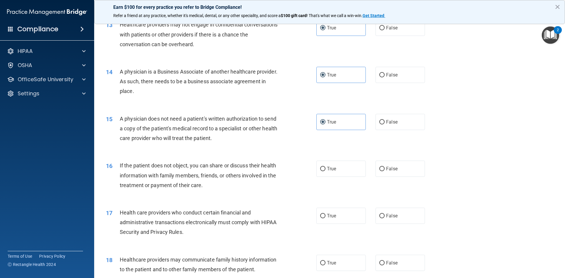
scroll to position [559, 0]
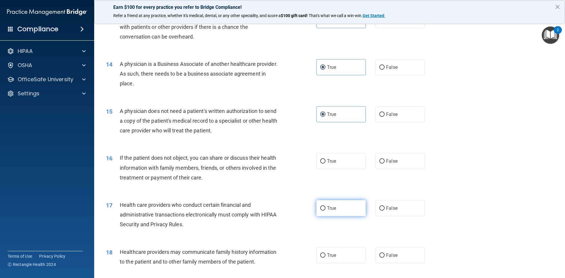
click at [320, 211] on label "True" at bounding box center [340, 208] width 49 height 16
click at [320, 211] on input "True" at bounding box center [322, 208] width 5 height 4
radio input "true"
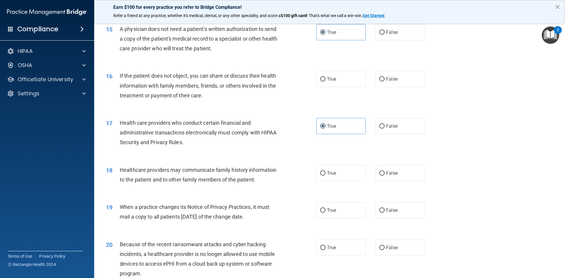
scroll to position [647, 0]
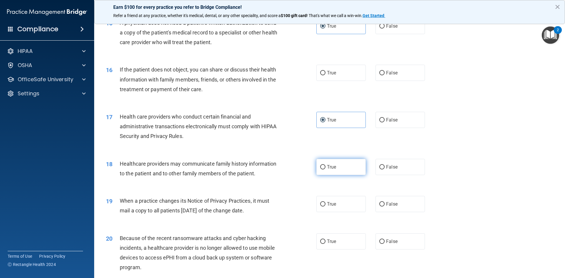
click at [349, 162] on label "True" at bounding box center [340, 167] width 49 height 16
click at [325, 165] on input "True" at bounding box center [322, 167] width 5 height 4
radio input "true"
click at [328, 198] on label "True" at bounding box center [340, 204] width 49 height 16
click at [325, 202] on input "True" at bounding box center [322, 204] width 5 height 4
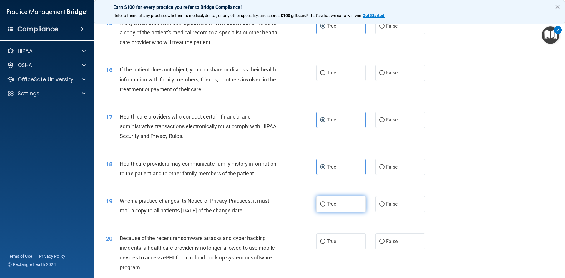
radio input "true"
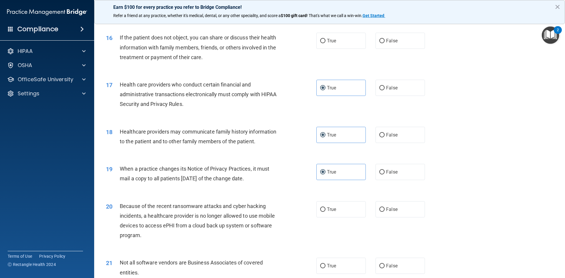
scroll to position [706, 0]
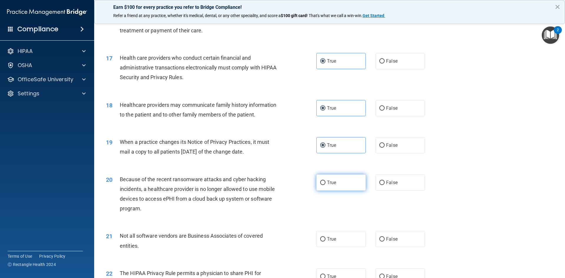
click at [330, 181] on span "True" at bounding box center [331, 183] width 9 height 6
click at [325, 181] on input "True" at bounding box center [322, 183] width 5 height 4
radio input "true"
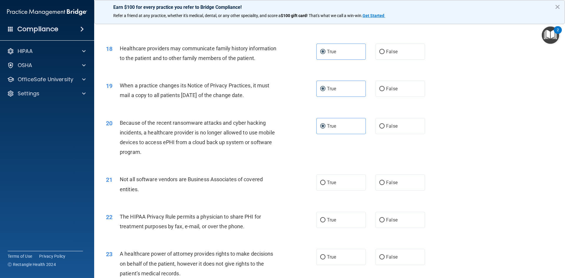
scroll to position [765, 0]
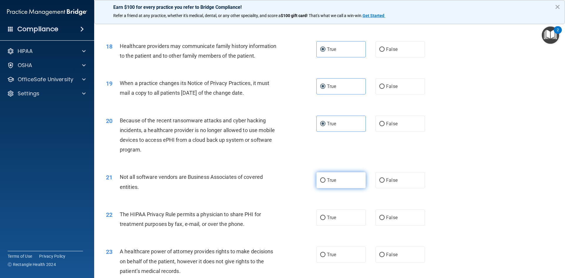
click at [331, 186] on label "True" at bounding box center [340, 180] width 49 height 16
click at [325, 183] on input "True" at bounding box center [322, 180] width 5 height 4
radio input "true"
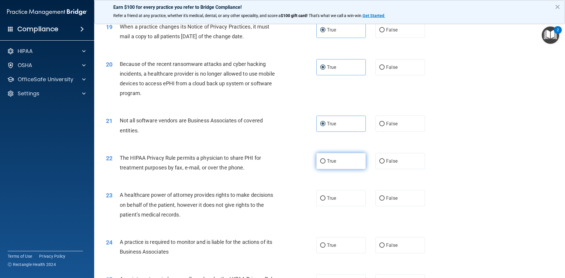
scroll to position [824, 0]
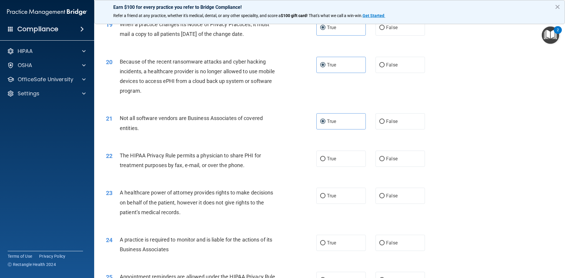
drag, startPoint x: 338, startPoint y: 161, endPoint x: 332, endPoint y: 171, distance: 12.0
click at [338, 161] on label "True" at bounding box center [340, 159] width 49 height 16
click at [325, 161] on input "True" at bounding box center [322, 159] width 5 height 4
radio input "true"
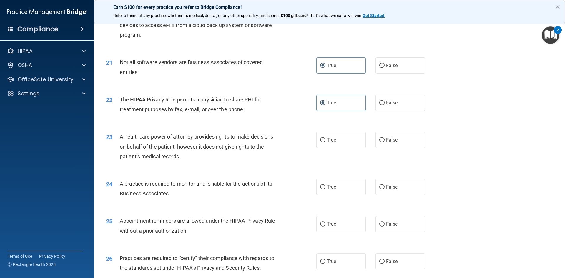
scroll to position [856, 0]
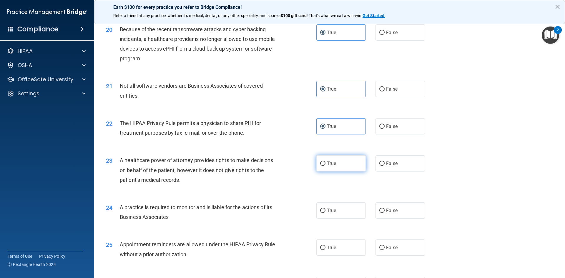
click at [328, 166] on span "True" at bounding box center [331, 164] width 9 height 6
click at [325, 166] on input "True" at bounding box center [322, 164] width 5 height 4
radio input "true"
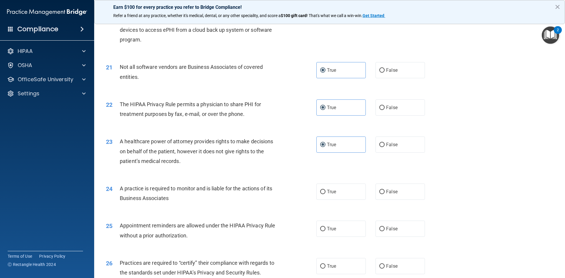
scroll to position [886, 0]
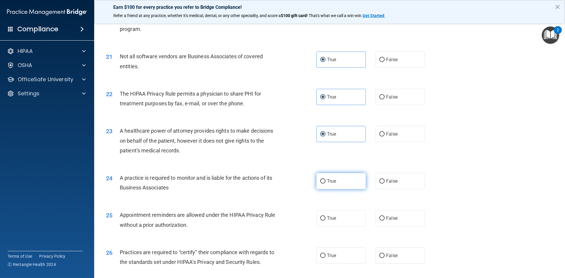
click at [327, 181] on span "True" at bounding box center [331, 181] width 9 height 6
click at [325, 181] on input "True" at bounding box center [322, 181] width 5 height 4
radio input "true"
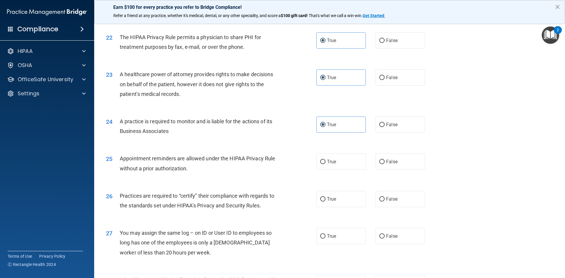
scroll to position [944, 0]
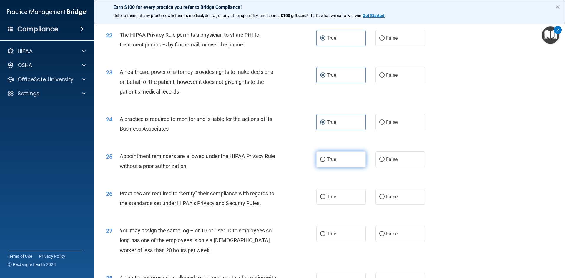
click at [336, 161] on label "True" at bounding box center [340, 159] width 49 height 16
click at [325, 161] on input "True" at bounding box center [322, 159] width 5 height 4
radio input "true"
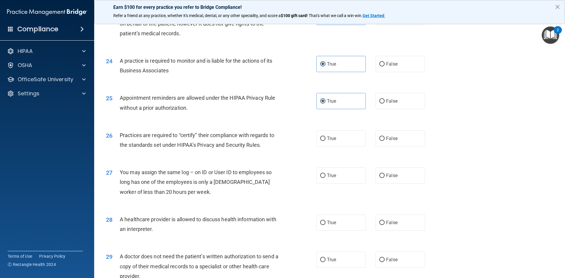
scroll to position [1003, 0]
click at [341, 139] on label "True" at bounding box center [340, 138] width 49 height 16
click at [325, 139] on input "True" at bounding box center [322, 138] width 5 height 4
radio input "true"
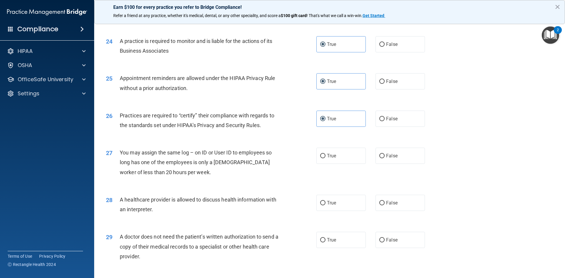
scroll to position [1033, 0]
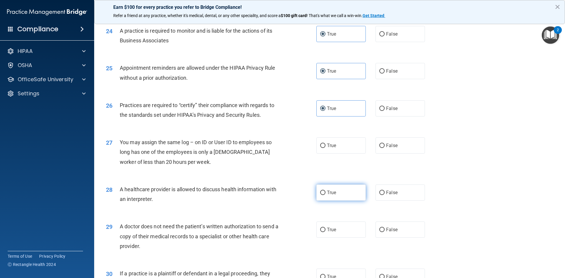
click at [347, 194] on label "True" at bounding box center [340, 192] width 49 height 16
click at [325, 194] on input "True" at bounding box center [322, 193] width 5 height 4
radio input "true"
click at [319, 150] on label "True" at bounding box center [340, 145] width 49 height 16
click at [320, 148] on input "True" at bounding box center [322, 146] width 5 height 4
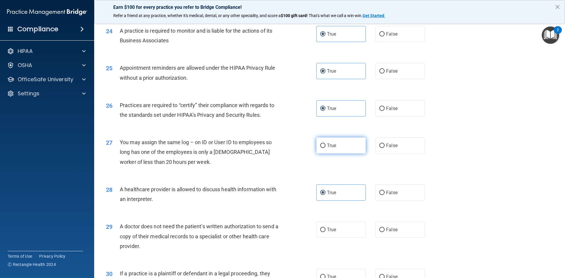
radio input "true"
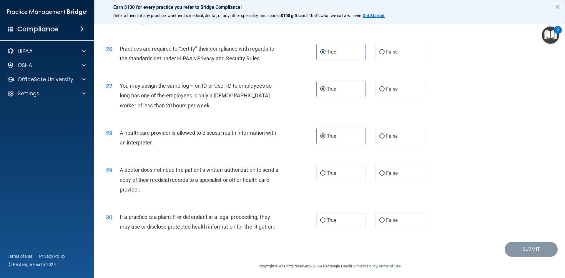
scroll to position [1092, 0]
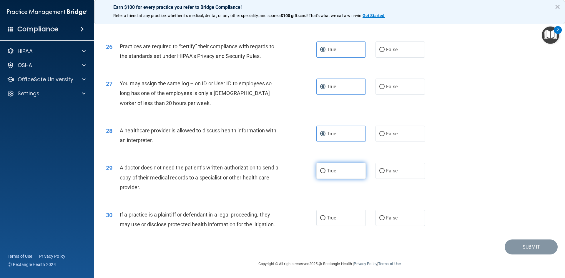
click at [341, 169] on label "True" at bounding box center [340, 171] width 49 height 16
click at [325, 169] on input "True" at bounding box center [322, 171] width 5 height 4
radio input "true"
click at [317, 219] on label "True" at bounding box center [340, 218] width 49 height 16
click at [320, 219] on input "True" at bounding box center [322, 218] width 5 height 4
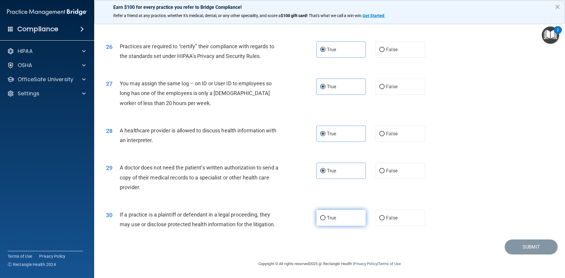
radio input "true"
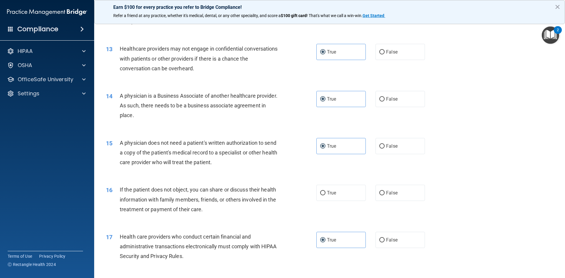
scroll to position [530, 0]
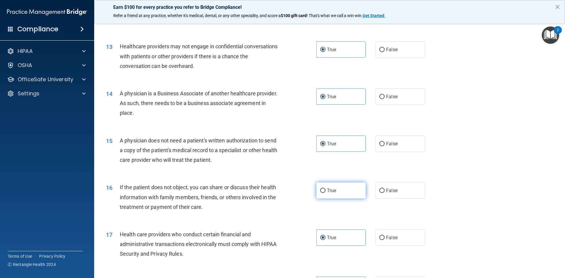
click at [327, 191] on span "True" at bounding box center [331, 191] width 9 height 6
click at [325, 191] on input "True" at bounding box center [322, 191] width 5 height 4
radio input "true"
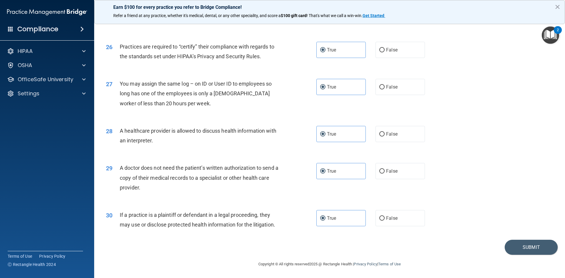
scroll to position [1092, 0]
click at [532, 247] on button "Submit" at bounding box center [531, 246] width 53 height 15
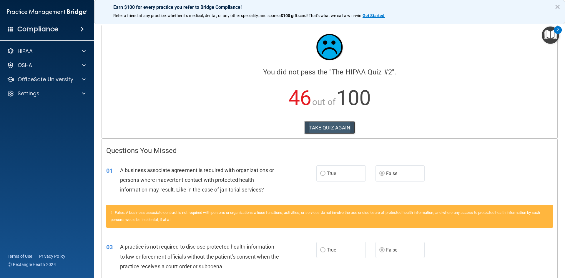
click at [325, 125] on button "TAKE QUIZ AGAIN" at bounding box center [329, 127] width 51 height 13
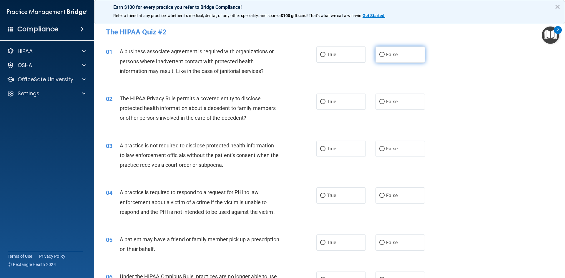
click at [379, 55] on input "False" at bounding box center [381, 55] width 5 height 4
radio input "true"
click at [349, 102] on label "True" at bounding box center [340, 102] width 49 height 16
click at [325, 102] on input "True" at bounding box center [322, 102] width 5 height 4
radio input "true"
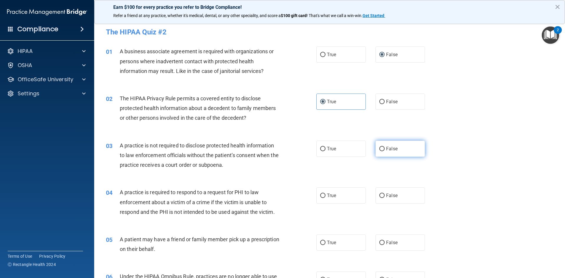
click at [392, 142] on label "False" at bounding box center [399, 149] width 49 height 16
click at [385, 147] on input "False" at bounding box center [381, 149] width 5 height 4
radio input "true"
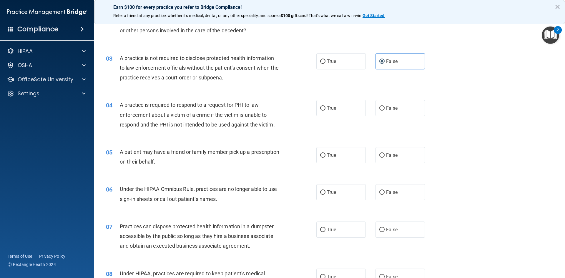
scroll to position [88, 0]
click at [346, 108] on label "True" at bounding box center [340, 107] width 49 height 16
click at [325, 108] on input "True" at bounding box center [322, 107] width 5 height 4
radio input "true"
click at [326, 148] on label "True" at bounding box center [340, 154] width 49 height 16
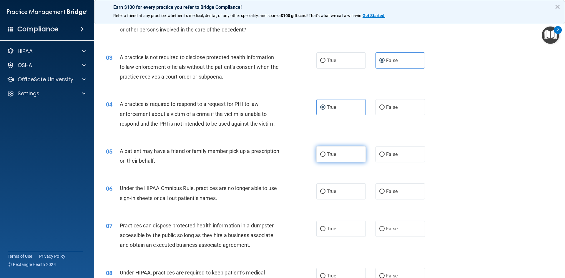
click at [325, 152] on input "True" at bounding box center [322, 154] width 5 height 4
radio input "true"
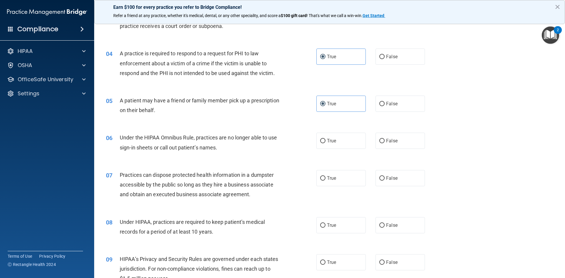
scroll to position [147, 0]
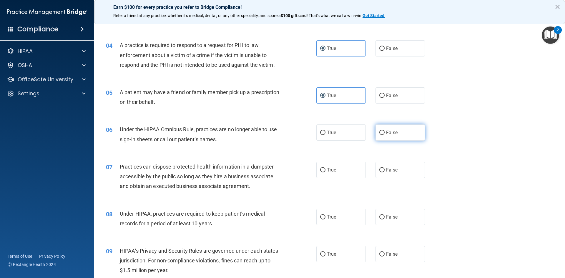
click at [386, 132] on span "False" at bounding box center [391, 133] width 11 height 6
click at [385, 132] on input "False" at bounding box center [381, 133] width 5 height 4
radio input "true"
click at [386, 171] on span "False" at bounding box center [391, 170] width 11 height 6
click at [385, 171] on input "False" at bounding box center [381, 170] width 5 height 4
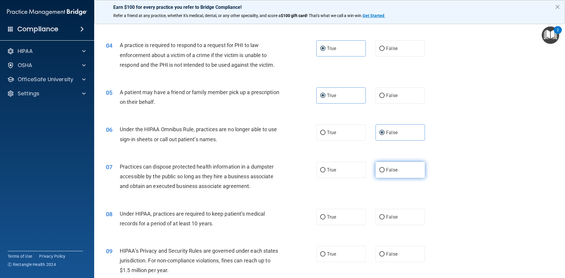
radio input "true"
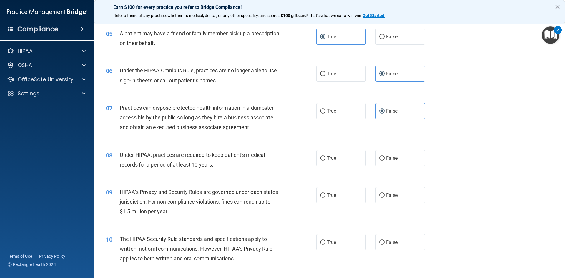
scroll to position [235, 0]
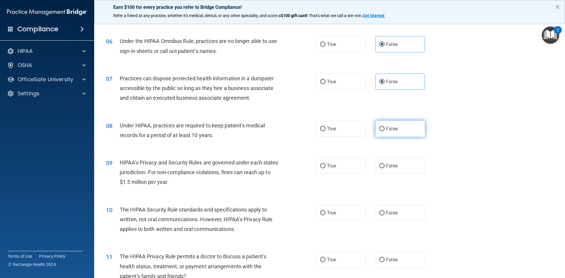
click at [383, 124] on label "False" at bounding box center [399, 129] width 49 height 16
click at [383, 127] on input "False" at bounding box center [381, 129] width 5 height 4
radio input "true"
click at [386, 161] on label "False" at bounding box center [399, 166] width 49 height 16
click at [385, 164] on input "False" at bounding box center [381, 166] width 5 height 4
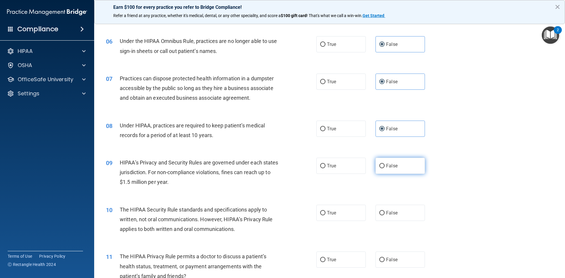
radio input "true"
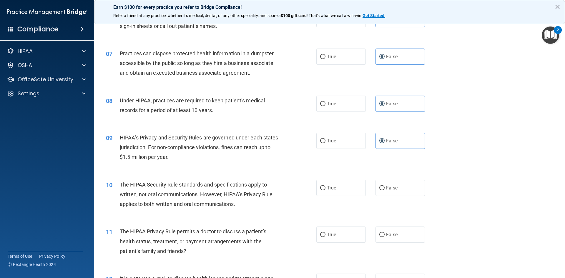
scroll to position [294, 0]
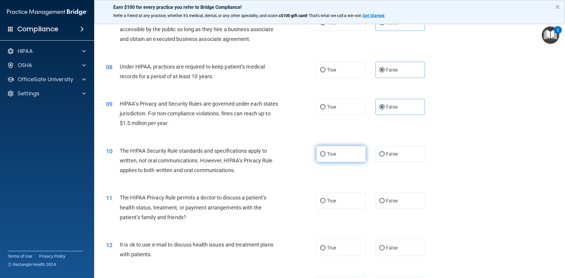
click at [332, 157] on label "True" at bounding box center [340, 154] width 49 height 16
click at [325, 157] on input "True" at bounding box center [322, 154] width 5 height 4
radio input "true"
click at [329, 198] on span "True" at bounding box center [331, 201] width 9 height 6
click at [325, 199] on input "True" at bounding box center [322, 201] width 5 height 4
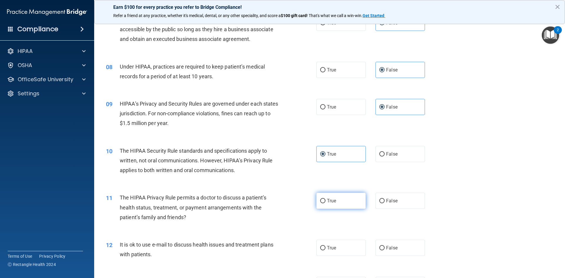
radio input "true"
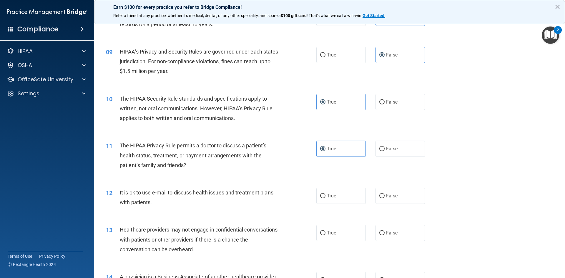
scroll to position [353, 0]
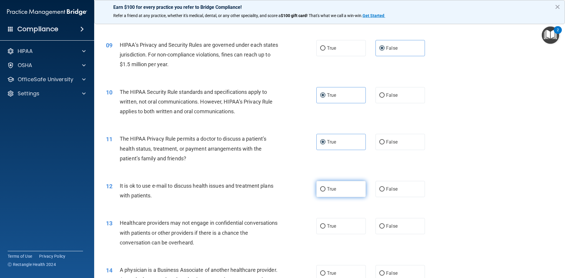
drag, startPoint x: 344, startPoint y: 182, endPoint x: 341, endPoint y: 184, distance: 3.8
click at [343, 182] on label "True" at bounding box center [340, 189] width 49 height 16
click at [325, 187] on input "True" at bounding box center [322, 189] width 5 height 4
radio input "true"
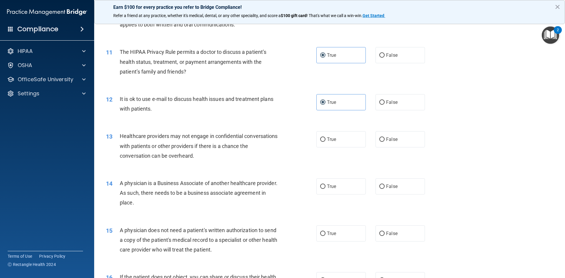
scroll to position [441, 0]
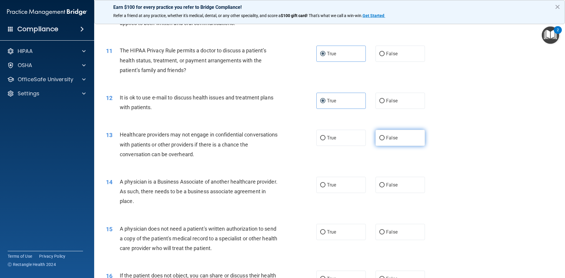
click at [414, 132] on label "False" at bounding box center [399, 138] width 49 height 16
click at [385, 136] on input "False" at bounding box center [381, 138] width 5 height 4
radio input "true"
click at [400, 185] on label "False" at bounding box center [399, 185] width 49 height 16
click at [385, 185] on input "False" at bounding box center [381, 185] width 5 height 4
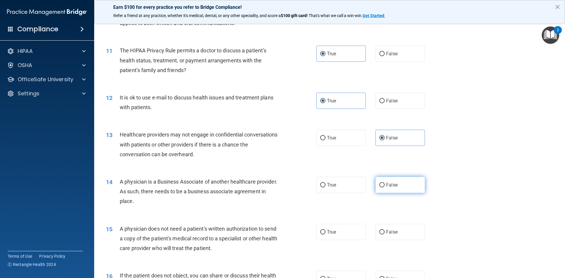
radio input "true"
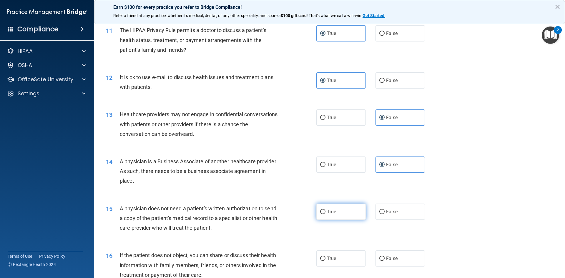
scroll to position [530, 0]
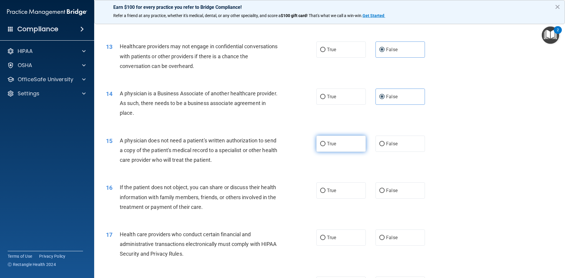
click at [329, 144] on span "True" at bounding box center [331, 144] width 9 height 6
click at [325, 144] on input "True" at bounding box center [322, 144] width 5 height 4
radio input "true"
click at [337, 191] on label "True" at bounding box center [340, 190] width 49 height 16
click at [325, 191] on input "True" at bounding box center [322, 191] width 5 height 4
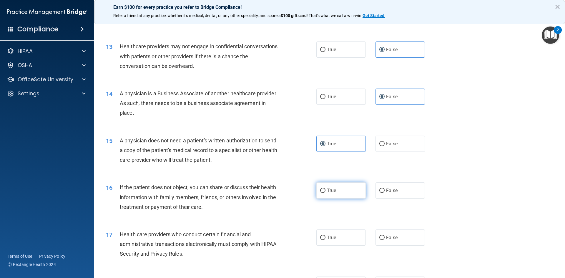
radio input "true"
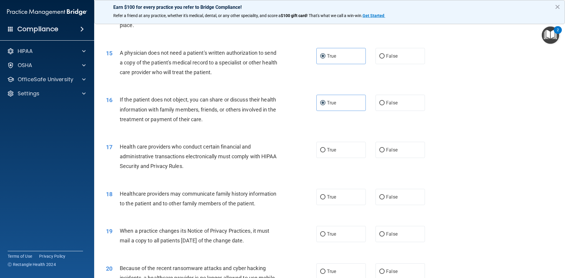
scroll to position [618, 0]
click at [335, 146] on label "True" at bounding box center [340, 149] width 49 height 16
click at [325, 147] on input "True" at bounding box center [322, 149] width 5 height 4
radio input "true"
click at [406, 193] on label "False" at bounding box center [399, 196] width 49 height 16
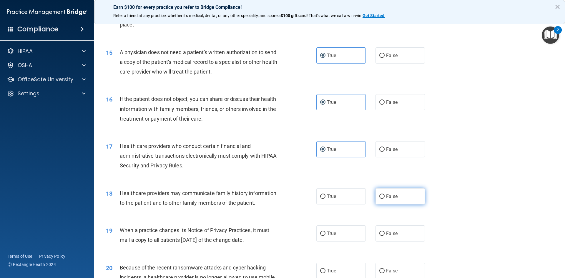
click at [385, 194] on input "False" at bounding box center [381, 196] width 5 height 4
radio input "true"
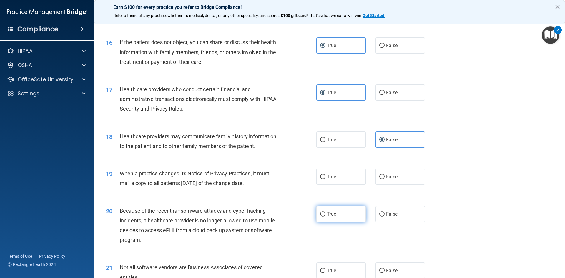
scroll to position [677, 0]
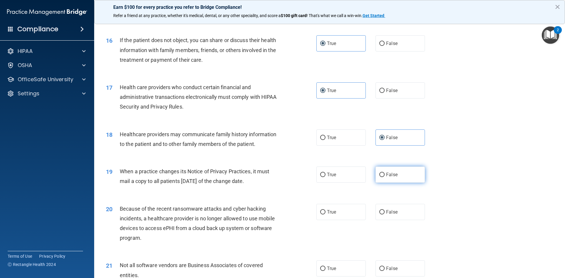
click at [391, 178] on label "False" at bounding box center [399, 175] width 49 height 16
click at [385, 177] on input "False" at bounding box center [381, 175] width 5 height 4
radio input "true"
click at [392, 208] on label "False" at bounding box center [399, 212] width 49 height 16
click at [385, 210] on input "False" at bounding box center [381, 212] width 5 height 4
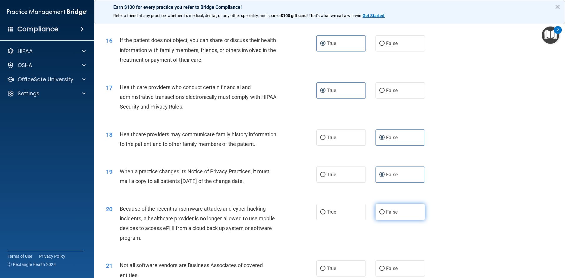
radio input "true"
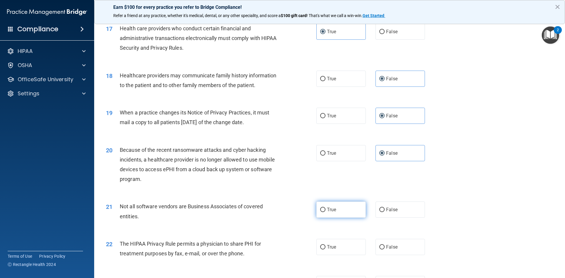
scroll to position [765, 0]
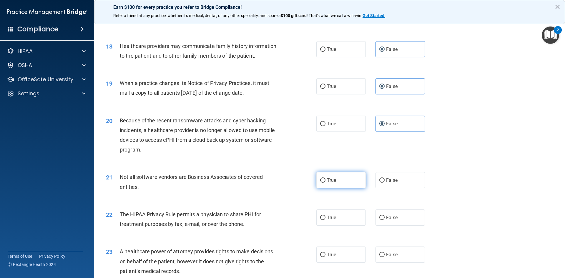
click at [316, 182] on label "True" at bounding box center [340, 180] width 49 height 16
click at [320, 182] on input "True" at bounding box center [322, 180] width 5 height 4
radio input "true"
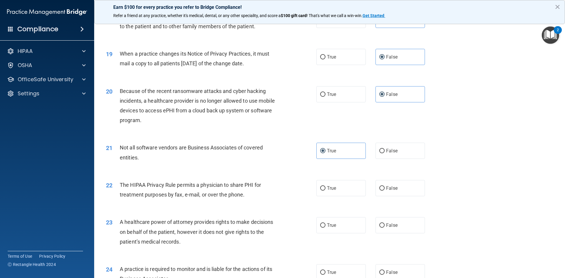
scroll to position [824, 0]
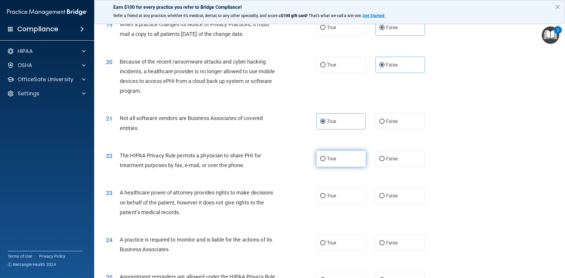
click at [328, 158] on span "True" at bounding box center [331, 159] width 9 height 6
click at [325, 158] on input "True" at bounding box center [322, 159] width 5 height 4
radio input "true"
click at [391, 196] on span "False" at bounding box center [391, 196] width 11 height 6
click at [385, 196] on input "False" at bounding box center [381, 196] width 5 height 4
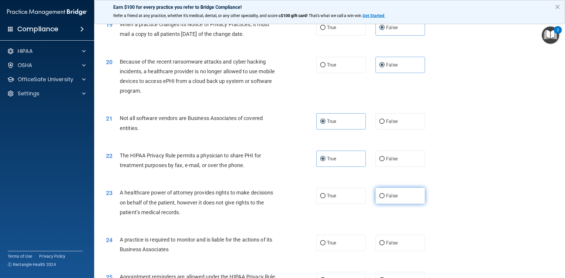
radio input "true"
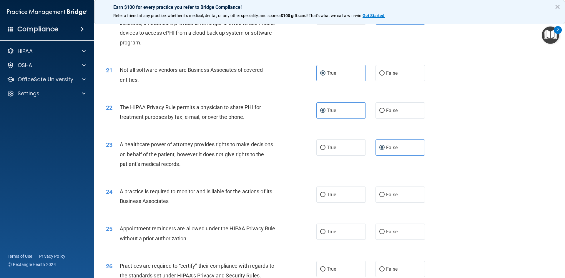
scroll to position [883, 0]
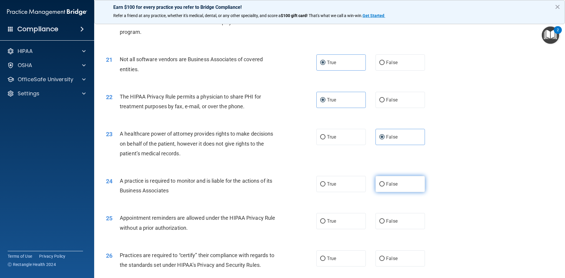
click at [391, 188] on label "False" at bounding box center [399, 184] width 49 height 16
click at [385, 187] on input "False" at bounding box center [381, 184] width 5 height 4
radio input "true"
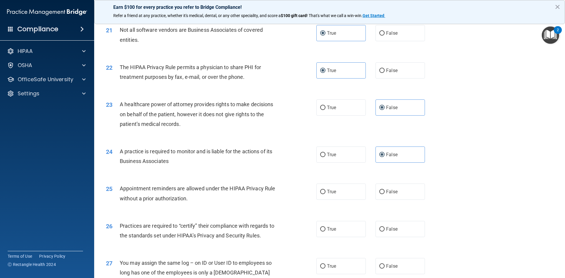
scroll to position [941, 0]
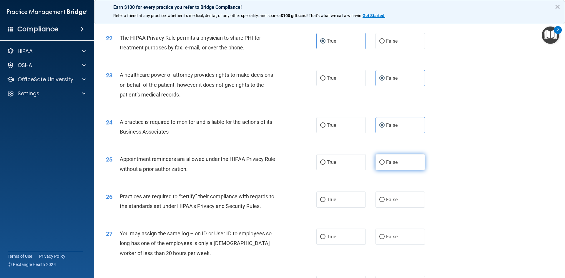
click at [391, 166] on label "False" at bounding box center [399, 162] width 49 height 16
click at [385, 165] on input "False" at bounding box center [381, 162] width 5 height 4
radio input "true"
click at [391, 166] on label "False" at bounding box center [399, 162] width 49 height 16
click at [385, 165] on input "False" at bounding box center [381, 162] width 5 height 4
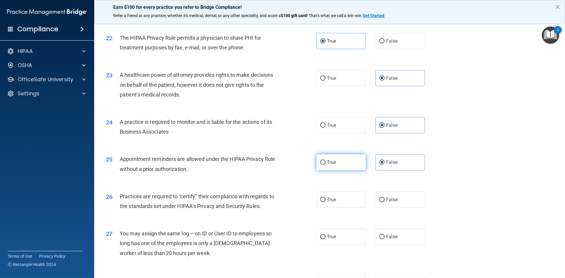
click at [322, 164] on input "True" at bounding box center [322, 162] width 5 height 4
radio input "true"
radio input "false"
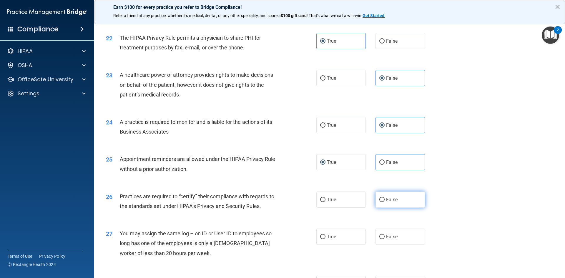
click at [386, 203] on label "False" at bounding box center [399, 200] width 49 height 16
click at [385, 202] on input "False" at bounding box center [381, 200] width 5 height 4
radio input "true"
click at [390, 239] on label "False" at bounding box center [399, 237] width 49 height 16
click at [385, 239] on input "False" at bounding box center [381, 237] width 5 height 4
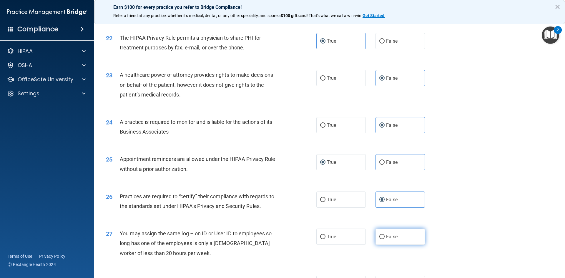
radio input "true"
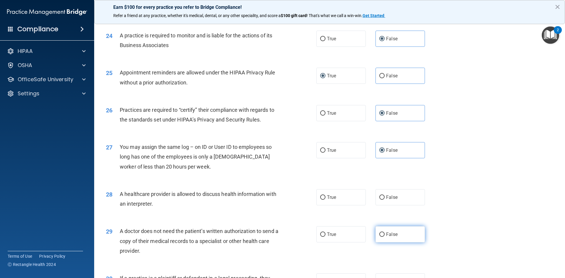
scroll to position [1030, 0]
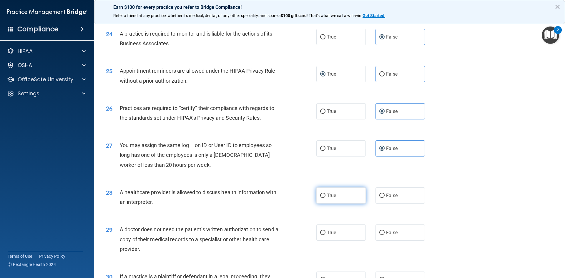
click at [337, 194] on label "True" at bounding box center [340, 195] width 49 height 16
click at [325, 194] on input "True" at bounding box center [322, 196] width 5 height 4
radio input "true"
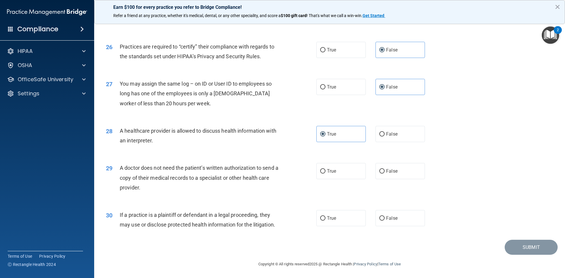
scroll to position [1092, 0]
click at [325, 171] on label "True" at bounding box center [340, 171] width 49 height 16
click at [325, 171] on input "True" at bounding box center [322, 171] width 5 height 4
radio input "true"
click at [330, 220] on span "True" at bounding box center [331, 218] width 9 height 6
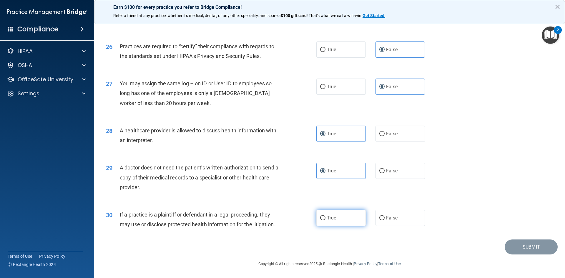
click at [325, 220] on input "True" at bounding box center [322, 218] width 5 height 4
radio input "true"
click at [522, 247] on button "Submit" at bounding box center [531, 246] width 53 height 15
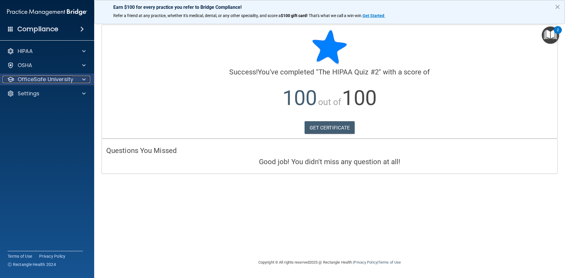
click at [80, 82] on div at bounding box center [83, 79] width 15 height 7
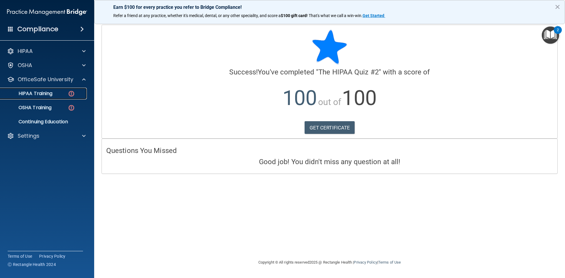
click at [72, 92] on img at bounding box center [71, 93] width 7 height 7
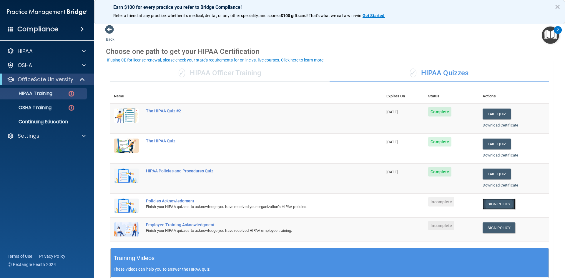
click at [488, 204] on link "Sign Policy" at bounding box center [498, 204] width 33 height 11
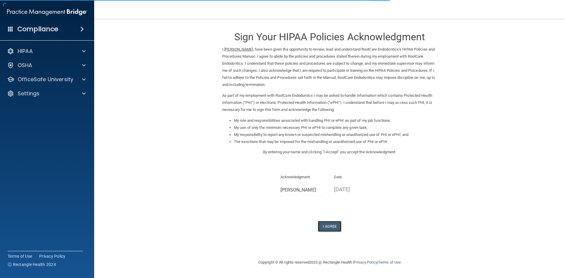
click at [322, 224] on button "I Agree" at bounding box center [330, 226] width 24 height 11
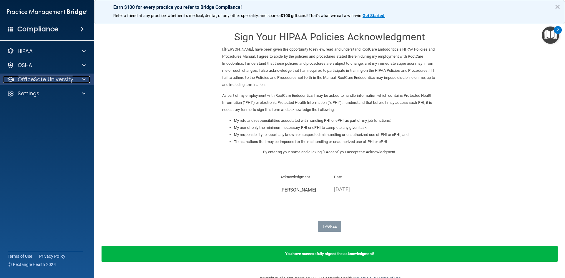
click at [82, 79] on span at bounding box center [84, 79] width 4 height 7
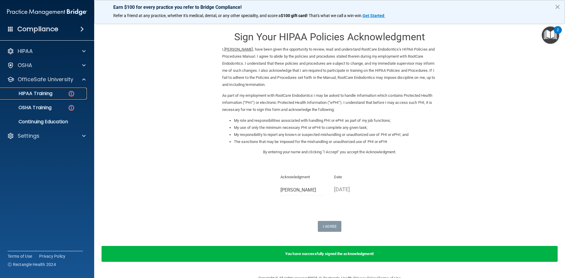
click at [71, 92] on img at bounding box center [71, 93] width 7 height 7
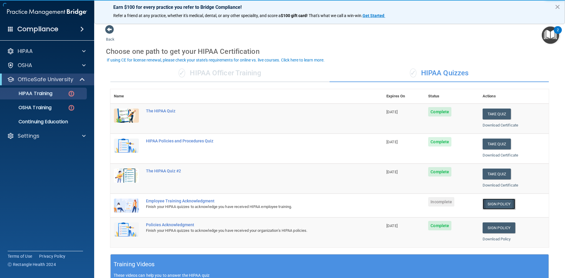
click at [490, 199] on link "Sign Policy" at bounding box center [498, 204] width 33 height 11
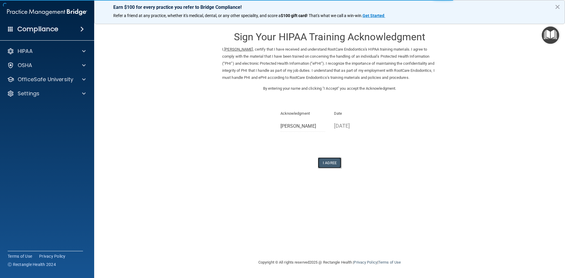
click at [332, 168] on button "I Agree" at bounding box center [330, 162] width 24 height 11
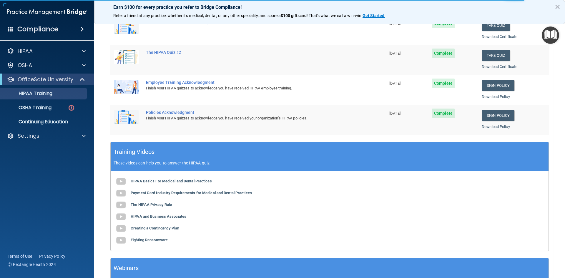
scroll to position [165, 0]
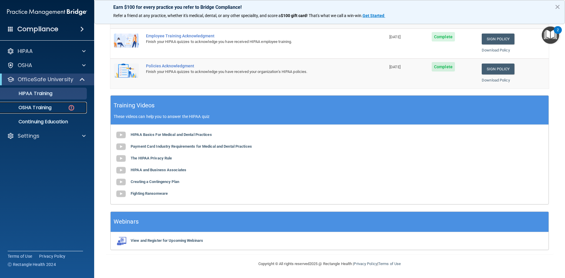
click at [71, 107] on img at bounding box center [71, 107] width 7 height 7
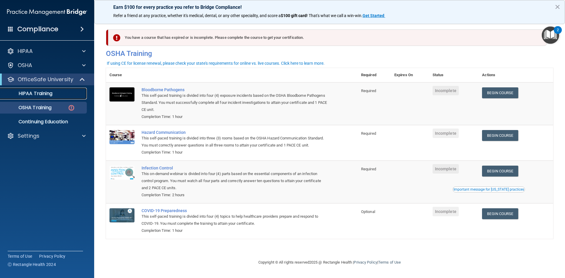
click at [39, 93] on p "HIPAA Training" at bounding box center [28, 94] width 49 height 6
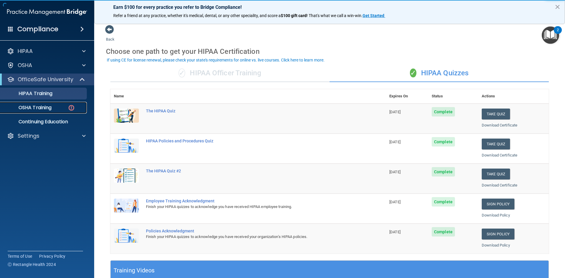
click at [45, 106] on p "OSHA Training" at bounding box center [28, 108] width 48 height 6
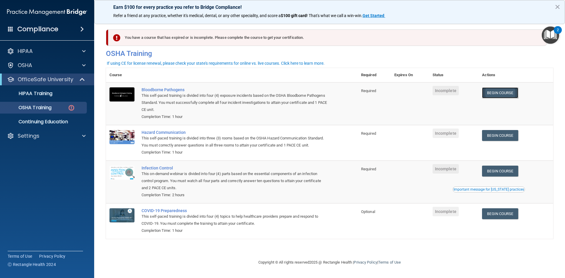
click at [508, 92] on link "Begin Course" at bounding box center [500, 92] width 36 height 11
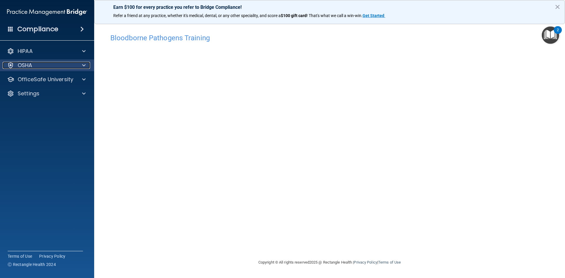
click at [78, 62] on div at bounding box center [83, 65] width 15 height 7
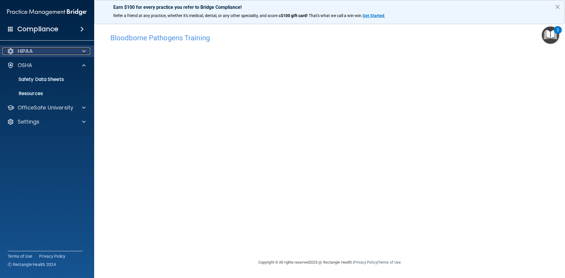
click at [84, 54] on span at bounding box center [84, 51] width 4 height 7
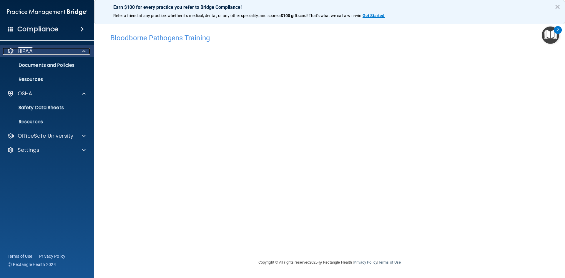
click at [83, 48] on span at bounding box center [84, 51] width 4 height 7
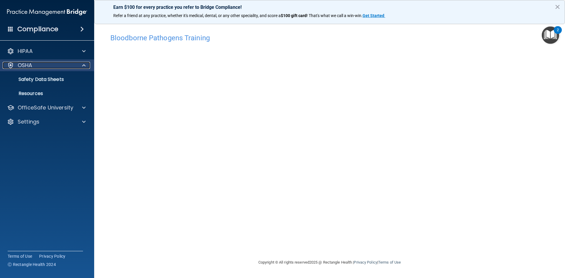
click at [84, 62] on span at bounding box center [84, 65] width 4 height 7
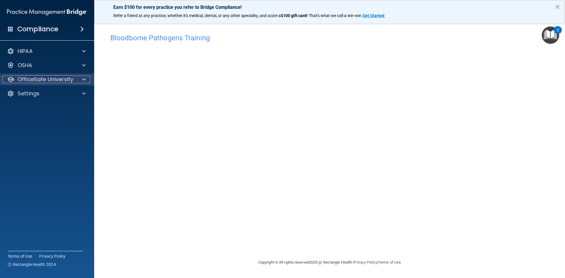
click at [85, 82] on span at bounding box center [84, 79] width 4 height 7
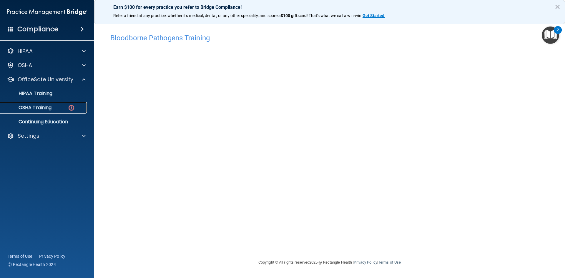
click at [74, 108] on img at bounding box center [71, 107] width 7 height 7
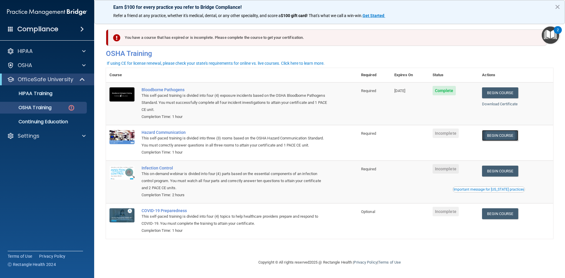
click at [488, 134] on link "Begin Course" at bounding box center [500, 135] width 36 height 11
